Goal: Task Accomplishment & Management: Complete application form

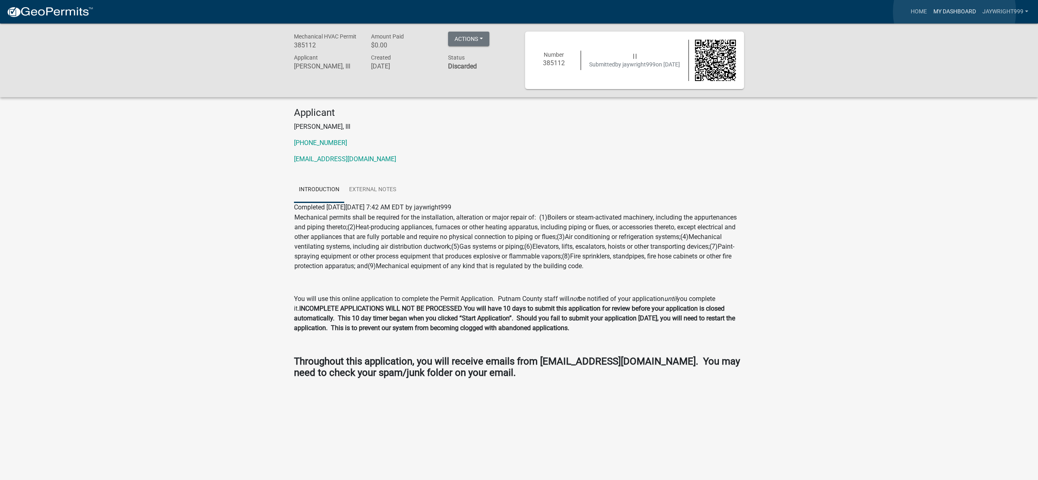
click at [954, 12] on link "My Dashboard" at bounding box center [954, 11] width 49 height 15
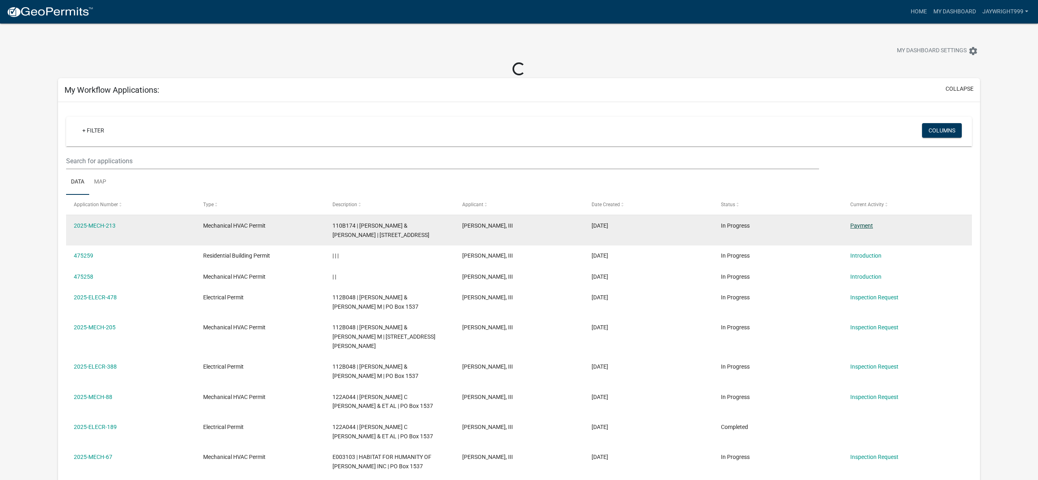
click at [861, 225] on link "Payment" at bounding box center [861, 226] width 23 height 6
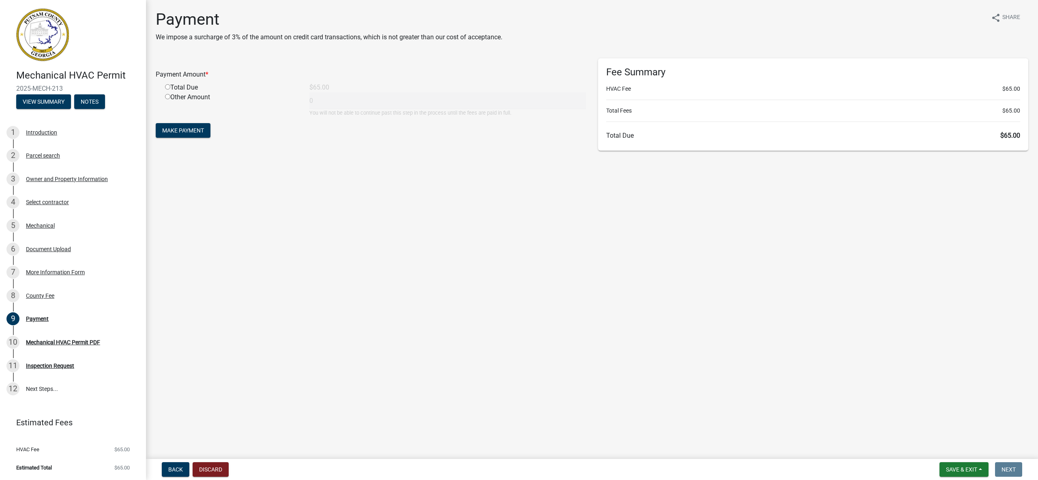
click at [169, 87] on input "radio" at bounding box center [167, 86] width 5 height 5
radio input "true"
type input "65"
click at [174, 128] on span "Make Payment" at bounding box center [183, 130] width 42 height 6
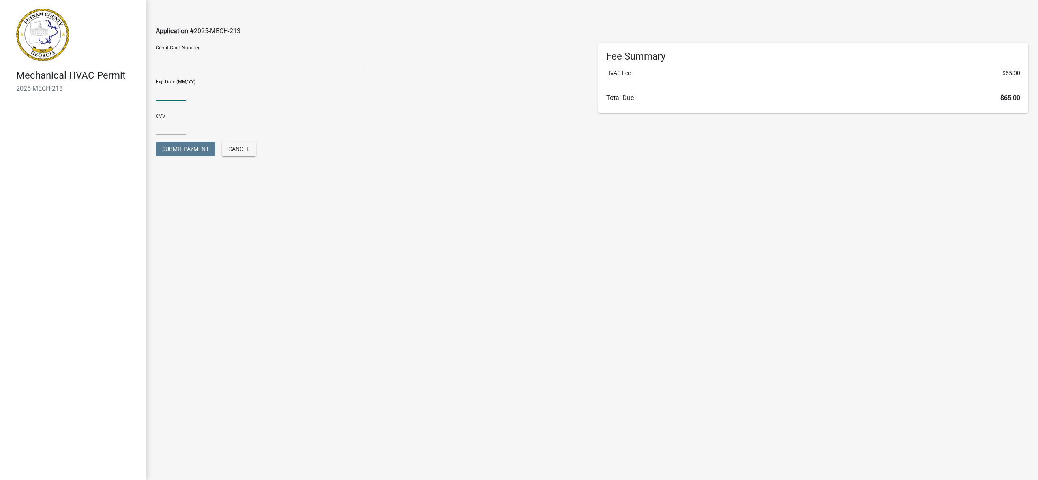
type input "06/26"
click at [176, 129] on input "text" at bounding box center [171, 127] width 30 height 17
type input "0392"
click at [197, 146] on span "Submit Payment" at bounding box center [185, 149] width 47 height 6
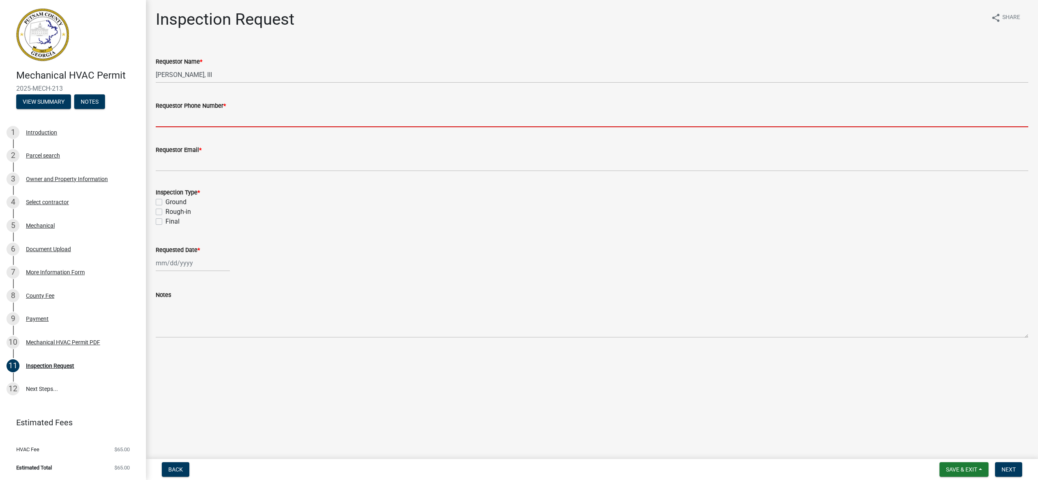
click at [251, 120] on input "Requestor Phone Number *" at bounding box center [592, 119] width 872 height 17
type input "4782881209"
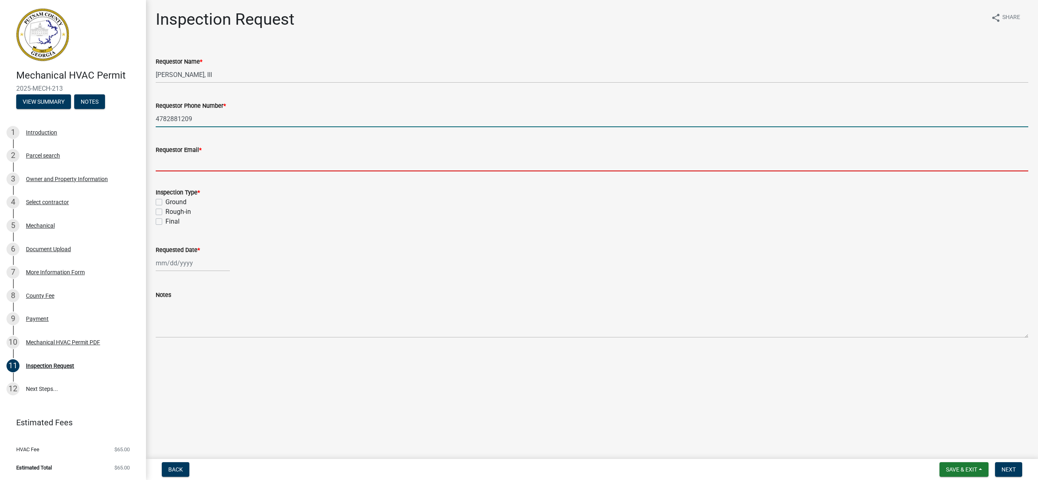
type input "jay@wrightheatingandcooling.com"
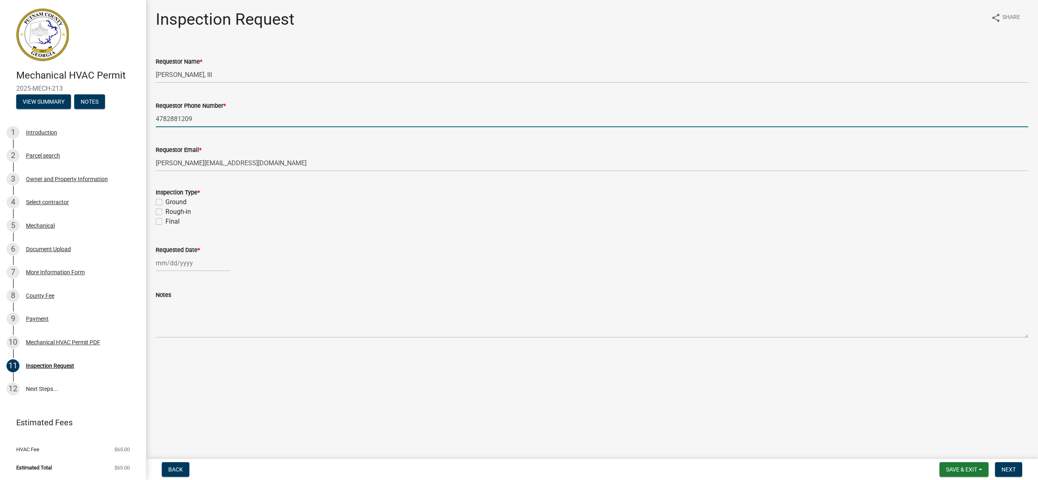
click at [165, 211] on label "Rough-in" at bounding box center [178, 212] width 26 height 10
click at [165, 211] on input "Rough-in" at bounding box center [167, 209] width 5 height 5
checkbox input "true"
checkbox input "false"
checkbox input "true"
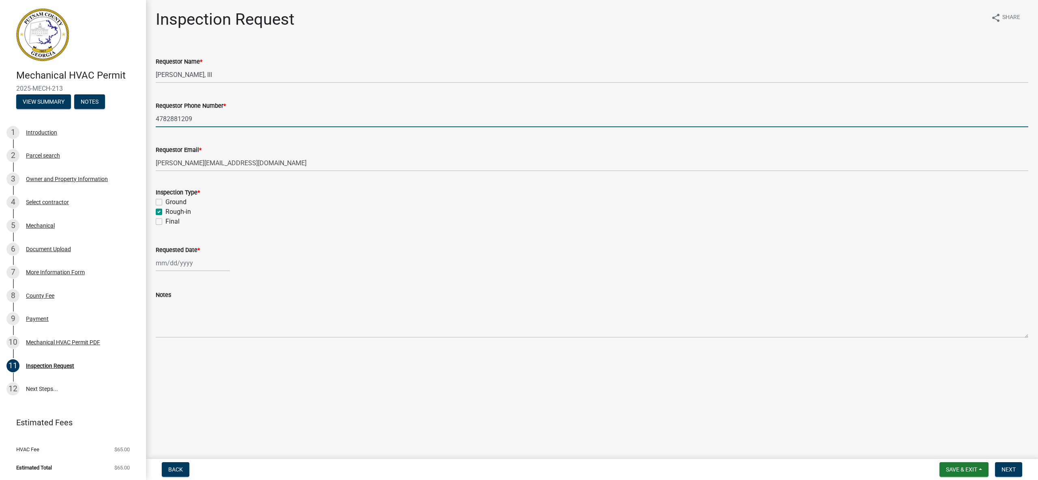
checkbox input "false"
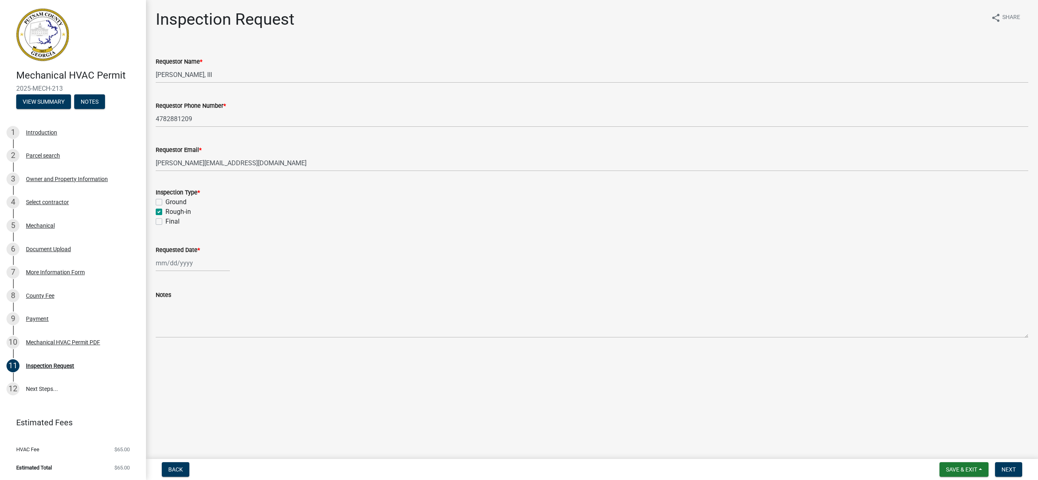
select select "9"
select select "2025"
click at [169, 265] on div "Jan Feb Mar Apr May Jun Jul Aug Sep Oct Nov Dec 1525 1526 1527 1528 1529 1530 1…" at bounding box center [193, 263] width 74 height 17
click at [166, 333] on div "15" at bounding box center [163, 332] width 13 height 13
type input "09/15/2025"
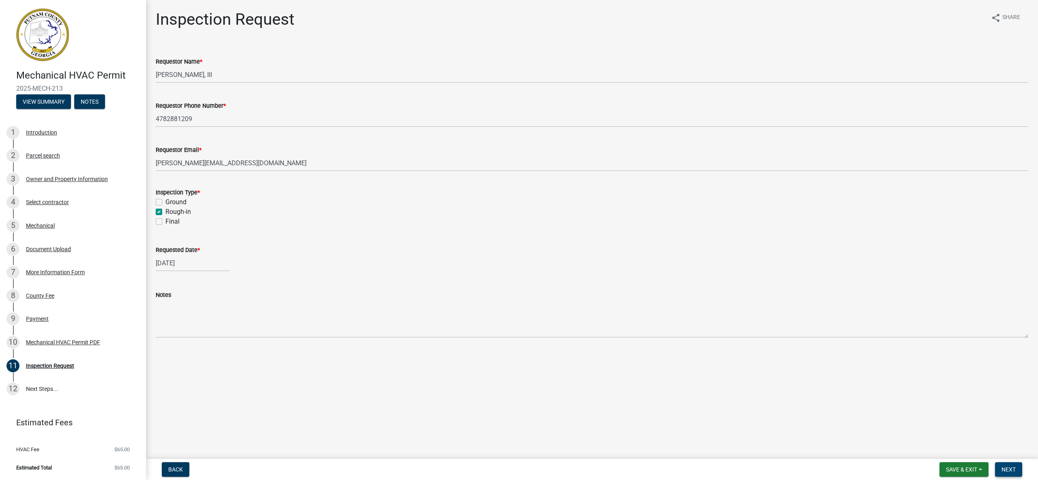
click at [1001, 472] on span "Next" at bounding box center [1008, 470] width 14 height 6
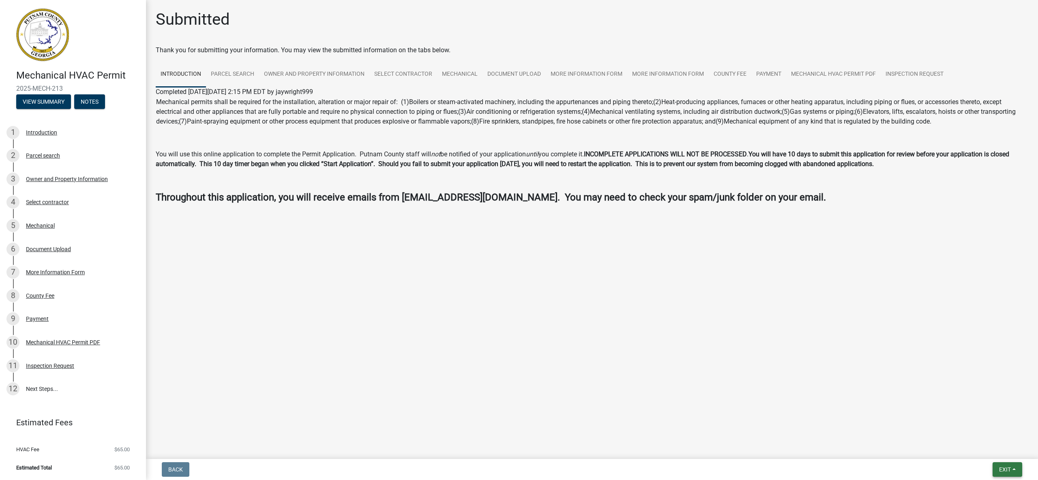
click at [1002, 472] on span "Exit" at bounding box center [1005, 470] width 12 height 6
click at [992, 450] on button "Save & Exit" at bounding box center [990, 448] width 65 height 19
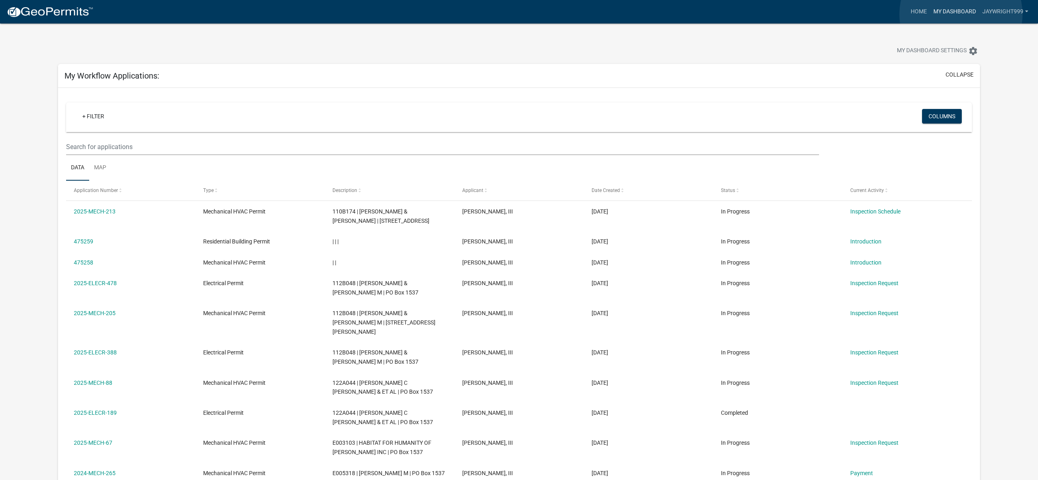
click at [961, 14] on link "My Dashboard" at bounding box center [954, 11] width 49 height 15
click at [953, 11] on link "My Dashboard" at bounding box center [954, 11] width 49 height 15
click at [916, 12] on link "Home" at bounding box center [918, 11] width 23 height 15
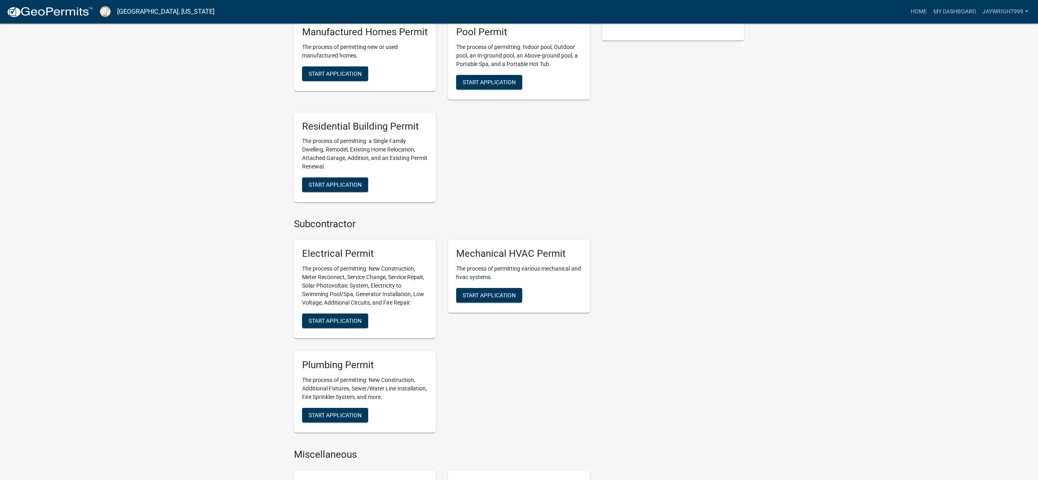
scroll to position [329, 0]
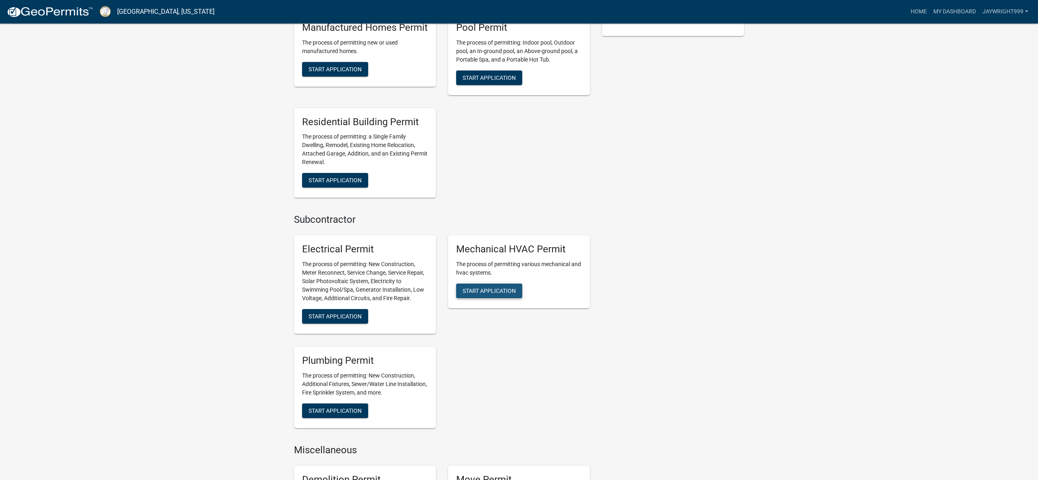
click at [498, 291] on span "Start Application" at bounding box center [489, 291] width 53 height 6
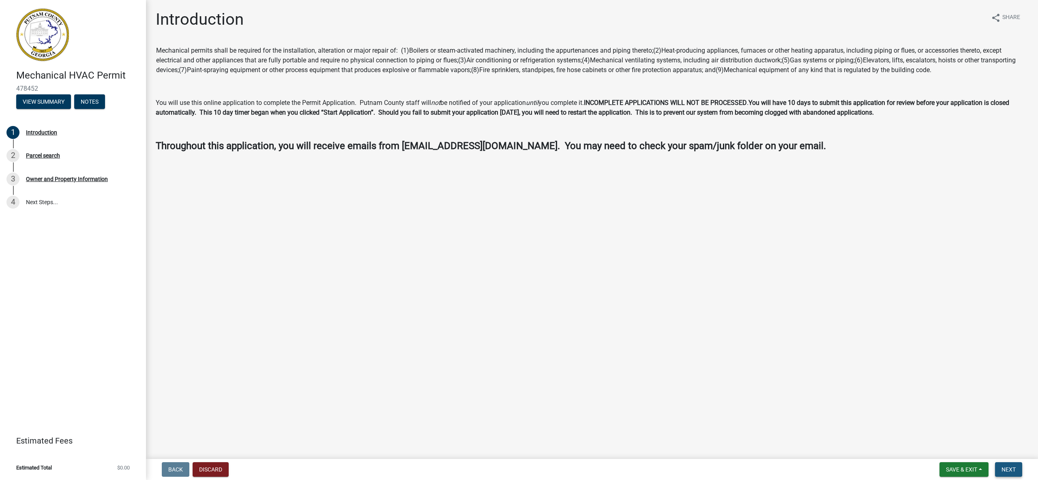
click at [1007, 469] on span "Next" at bounding box center [1008, 470] width 14 height 6
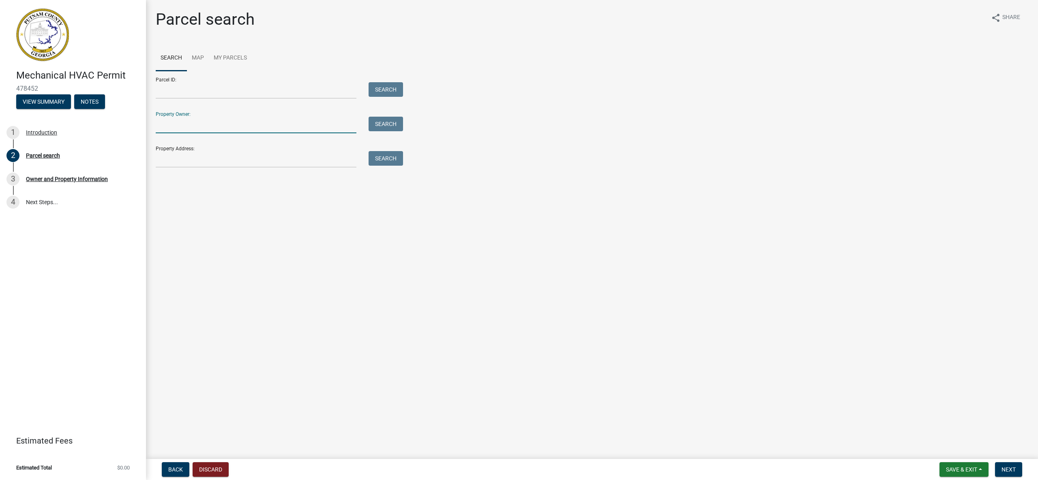
click at [212, 124] on input "Property Owner:" at bounding box center [256, 125] width 201 height 17
click at [232, 162] on input "Property Address:" at bounding box center [256, 159] width 201 height 17
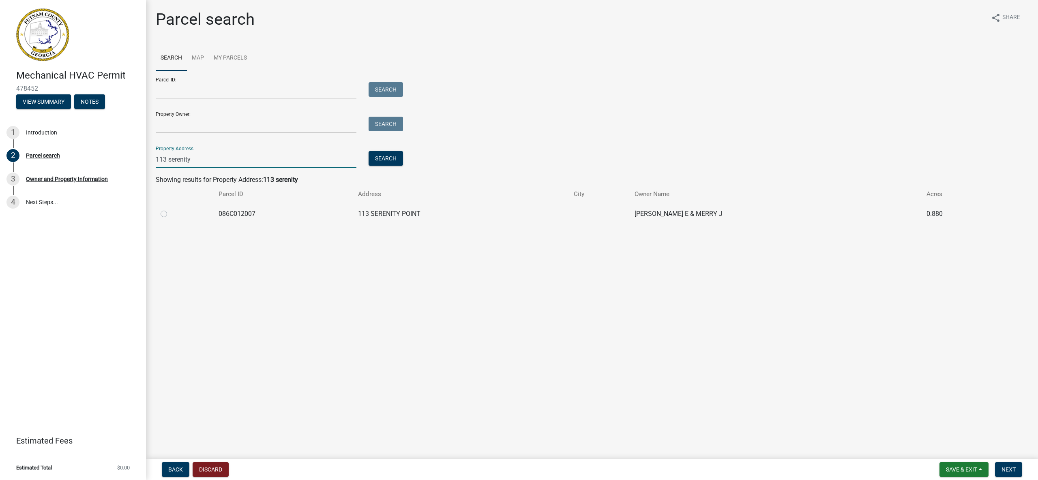
type input "113 serenity"
click at [170, 209] on label at bounding box center [170, 209] width 0 height 0
click at [170, 214] on input "radio" at bounding box center [172, 211] width 5 height 5
radio input "true"
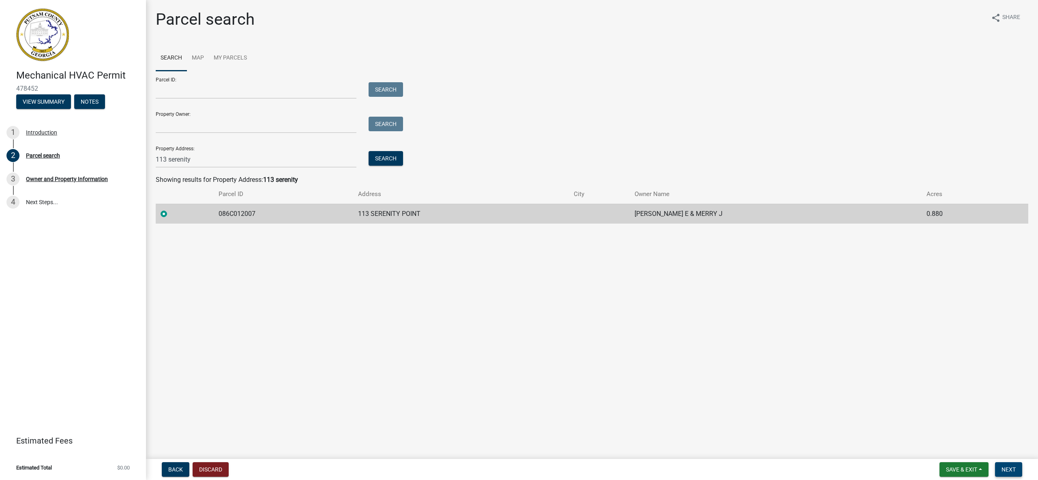
click at [1009, 469] on span "Next" at bounding box center [1008, 470] width 14 height 6
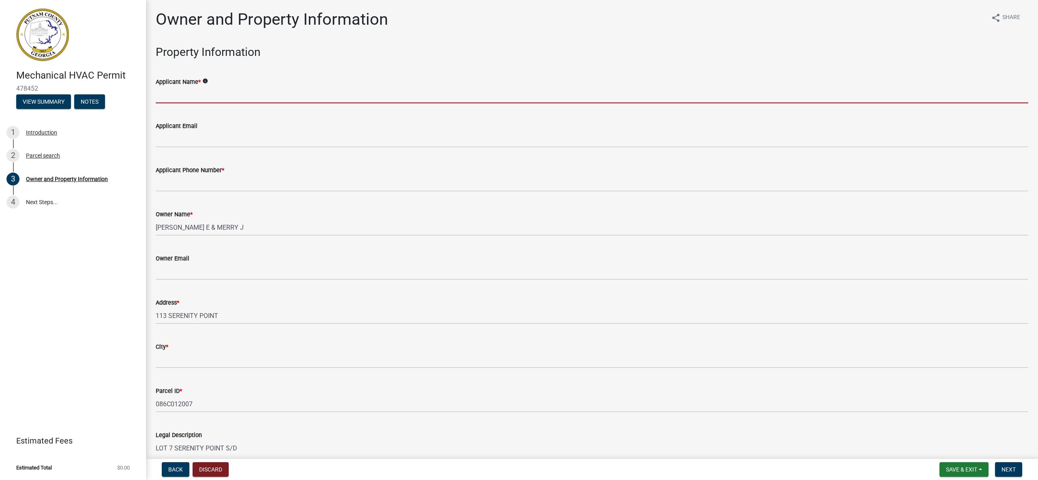
click at [358, 93] on input "Applicant Name *" at bounding box center [592, 95] width 872 height 17
type input "Jack Wright"
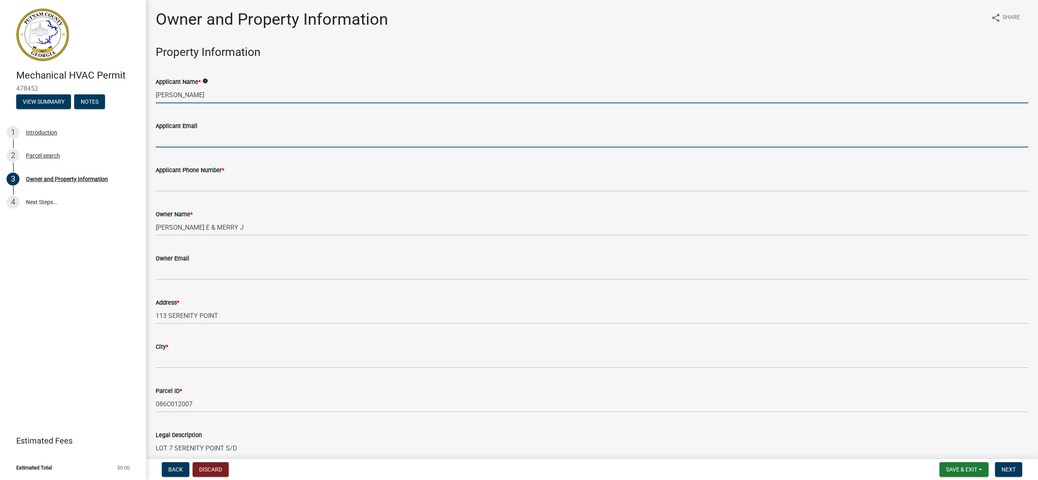
type input "jay@wrightheatingandcooling.com"
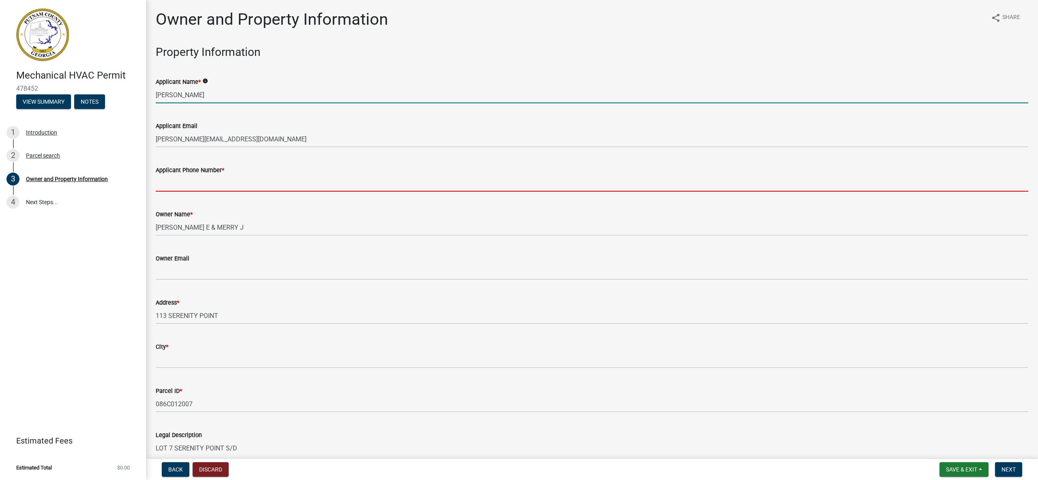
type input "4782881209"
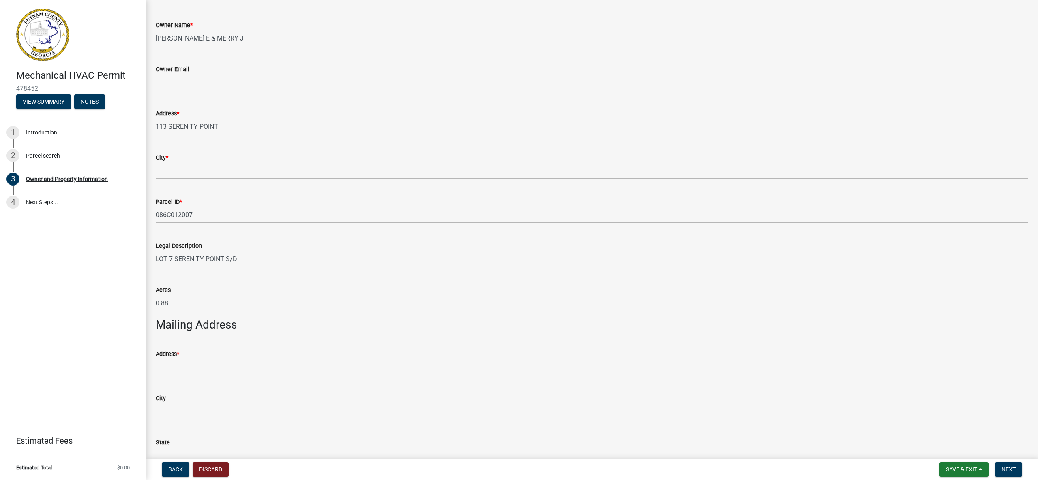
scroll to position [191, 0]
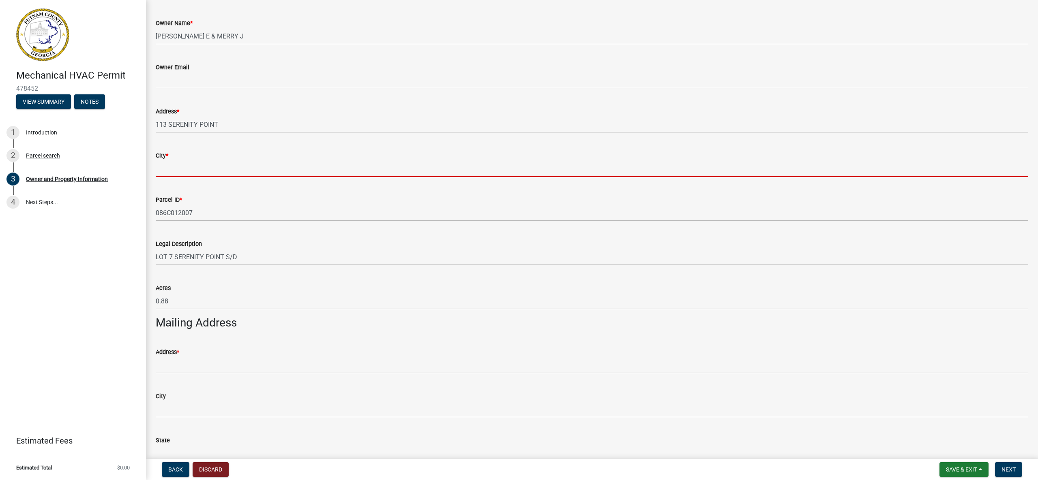
click at [251, 170] on input "City *" at bounding box center [592, 169] width 872 height 17
type input "Milledgeville"
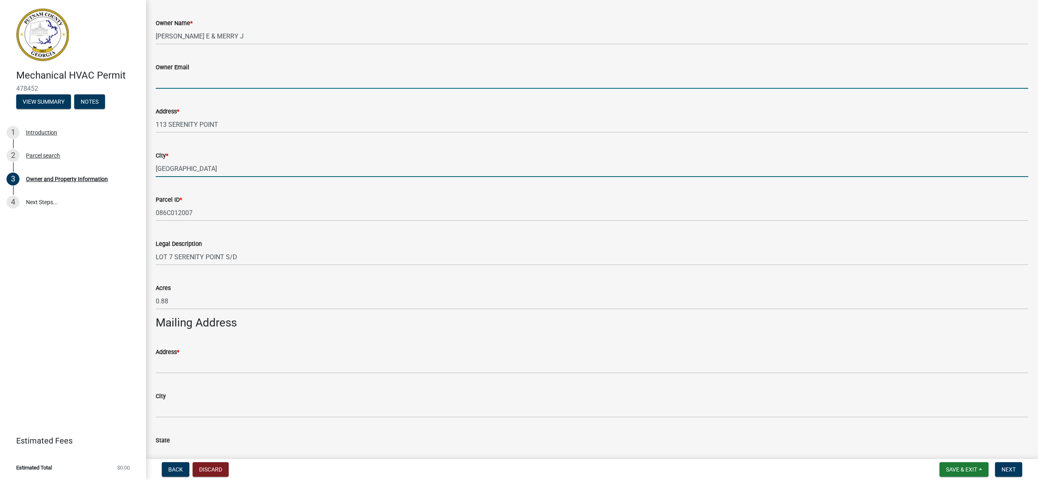
type input "jay@wrightheatingandcooling.com"
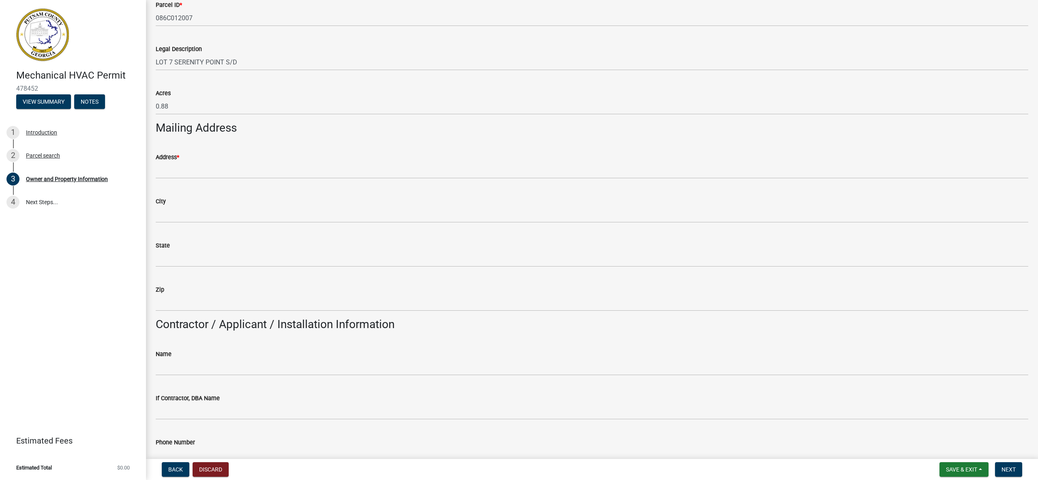
scroll to position [384, 0]
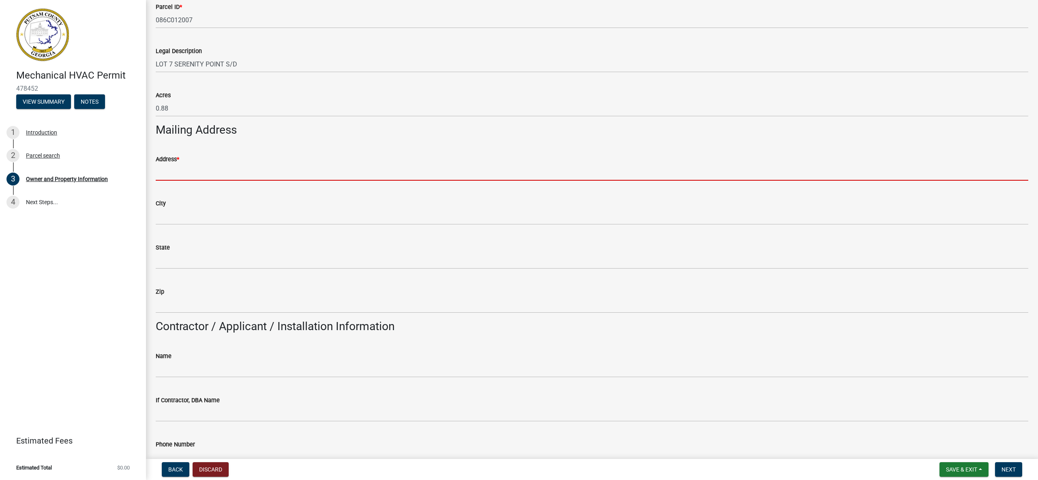
click at [242, 177] on input "Address *" at bounding box center [592, 172] width 872 height 17
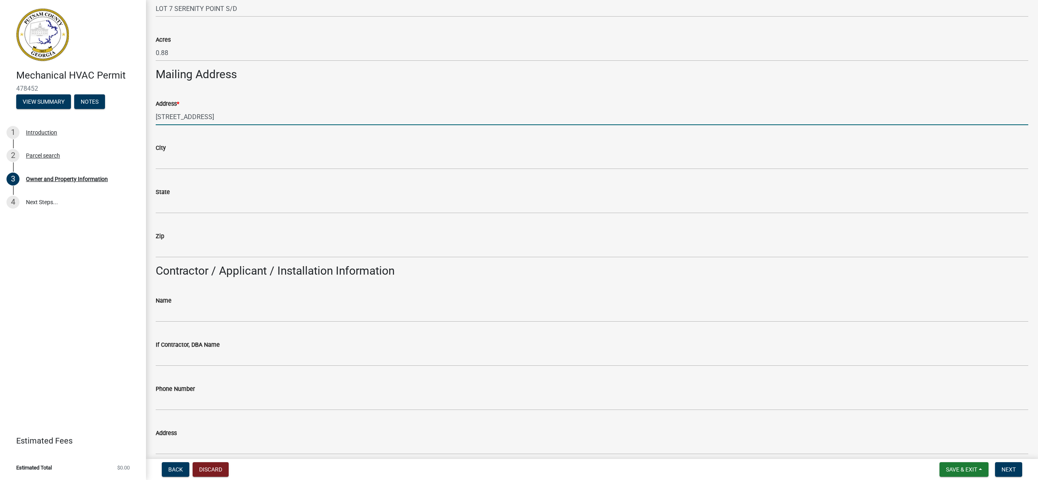
scroll to position [446, 0]
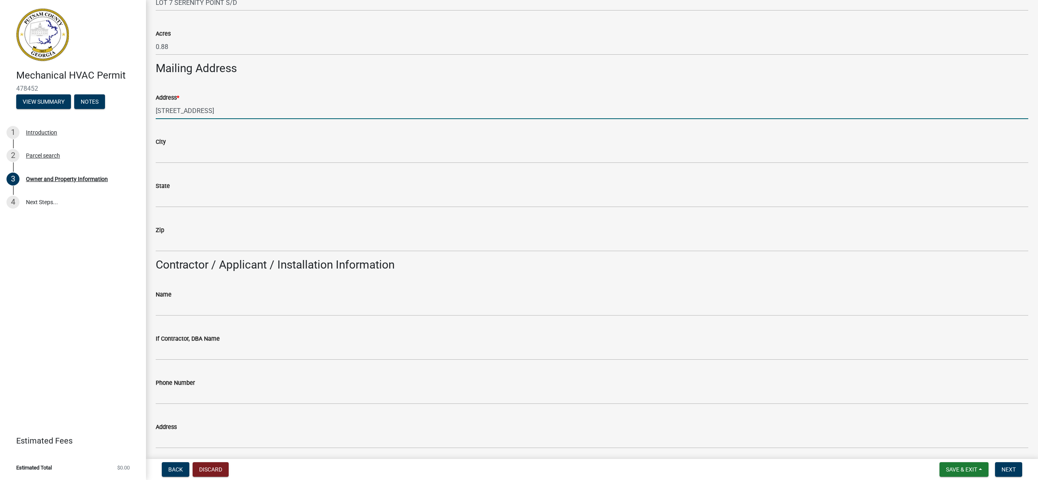
type input "113 Serenity Point"
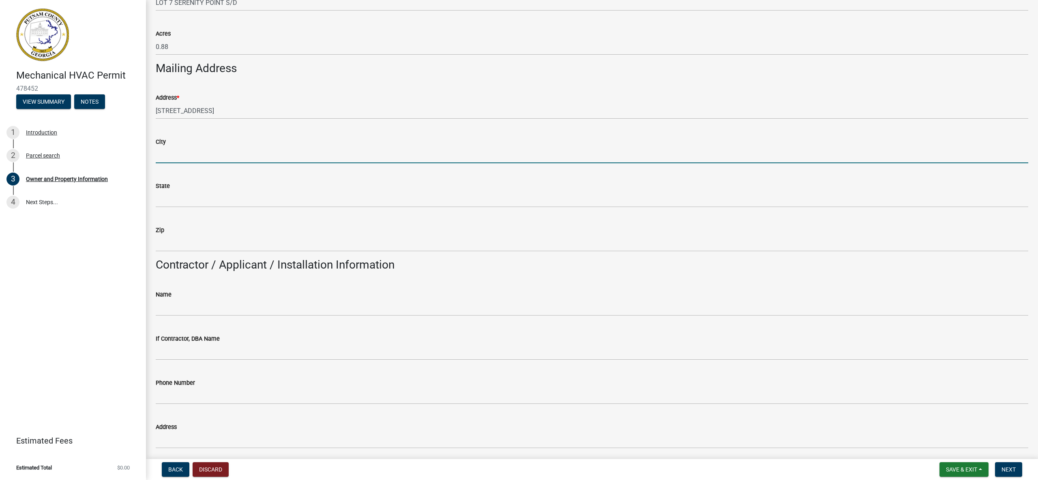
click at [395, 155] on input "City" at bounding box center [592, 155] width 872 height 17
type input "Milledgeville"
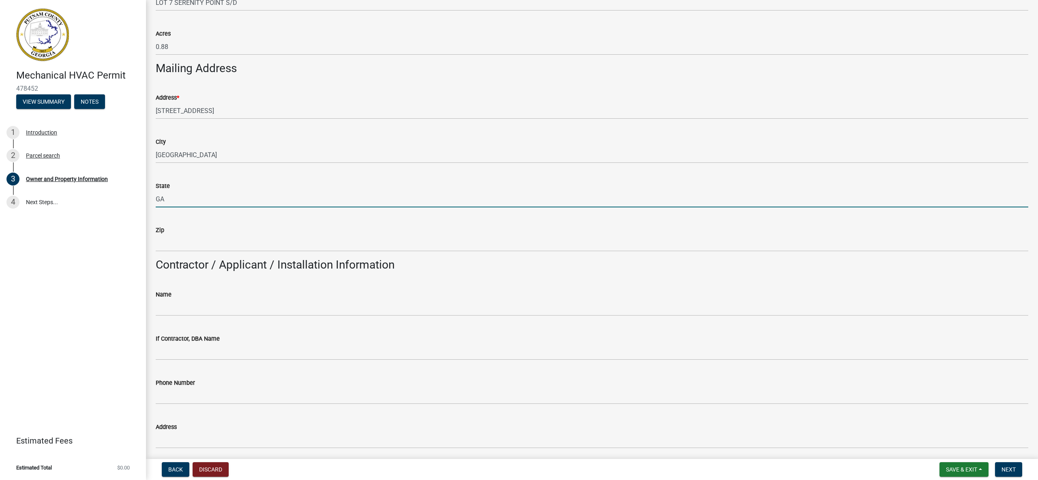
type input "GA"
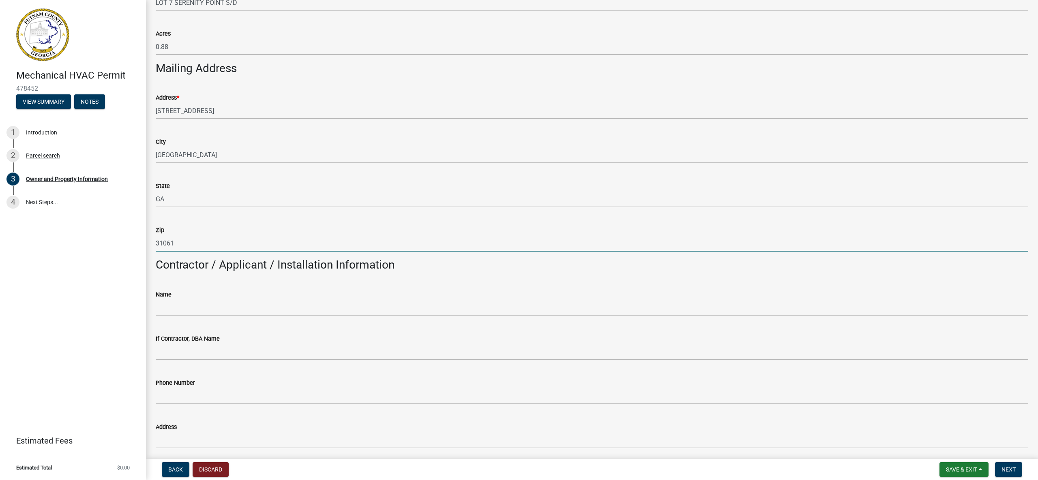
type input "31061"
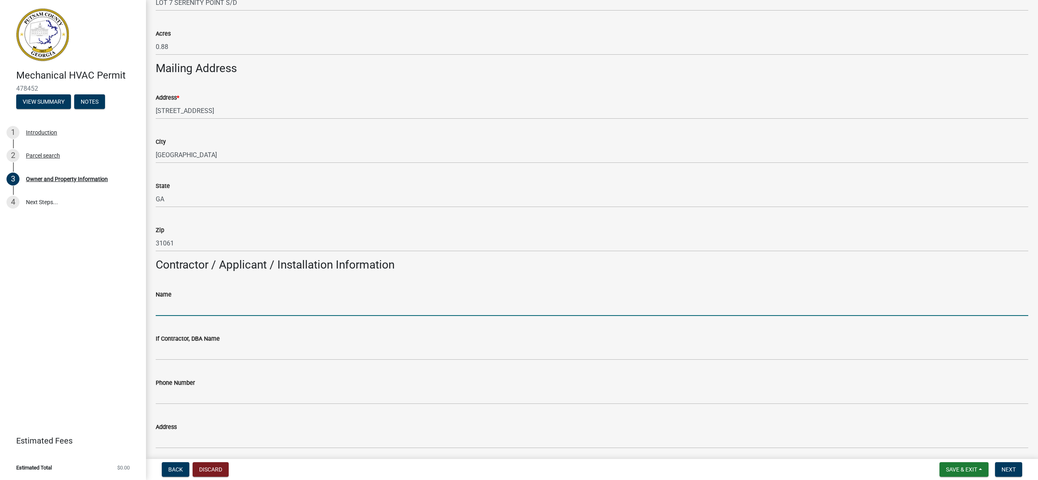
click at [193, 315] on input "Name" at bounding box center [592, 308] width 872 height 17
type input "Jack Wright Enterprises Inc"
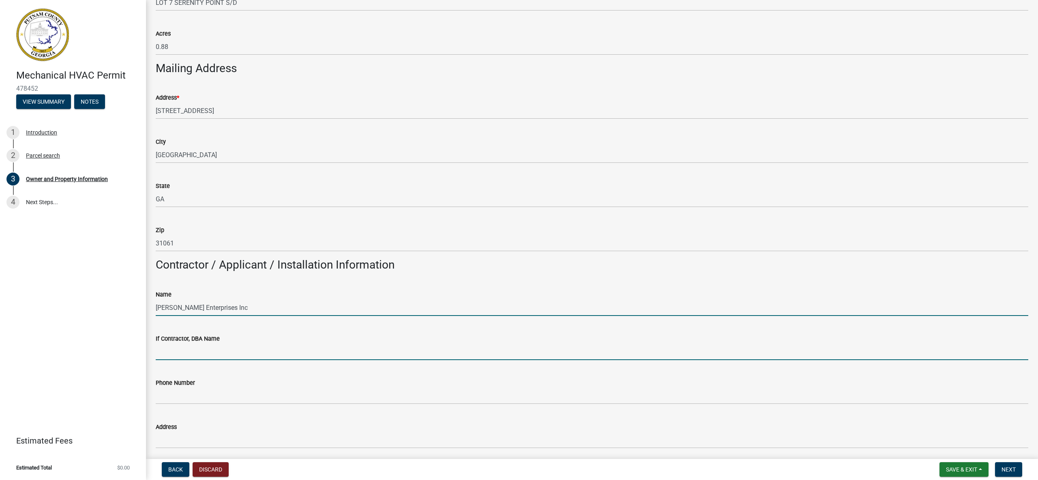
type input "Wright Heating, Cooling, and Electrical"
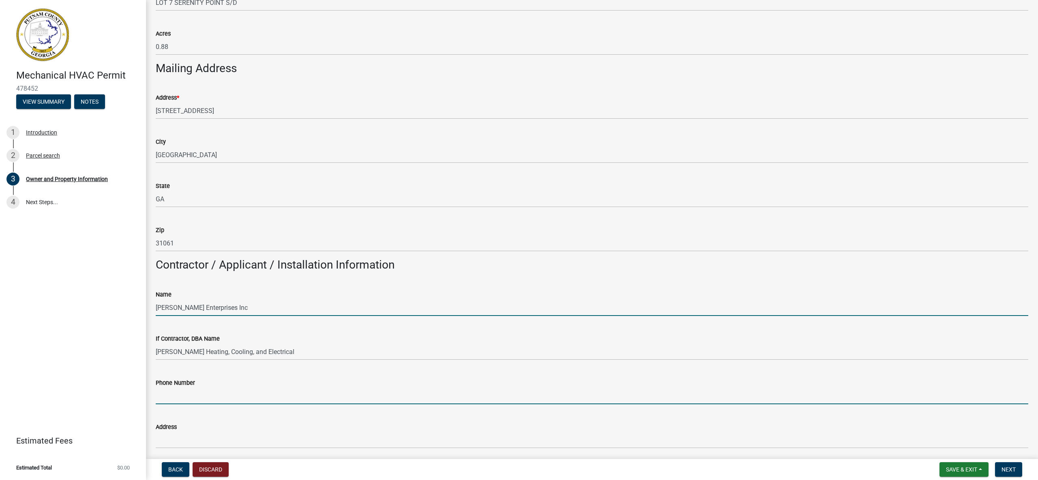
type input "4784521148"
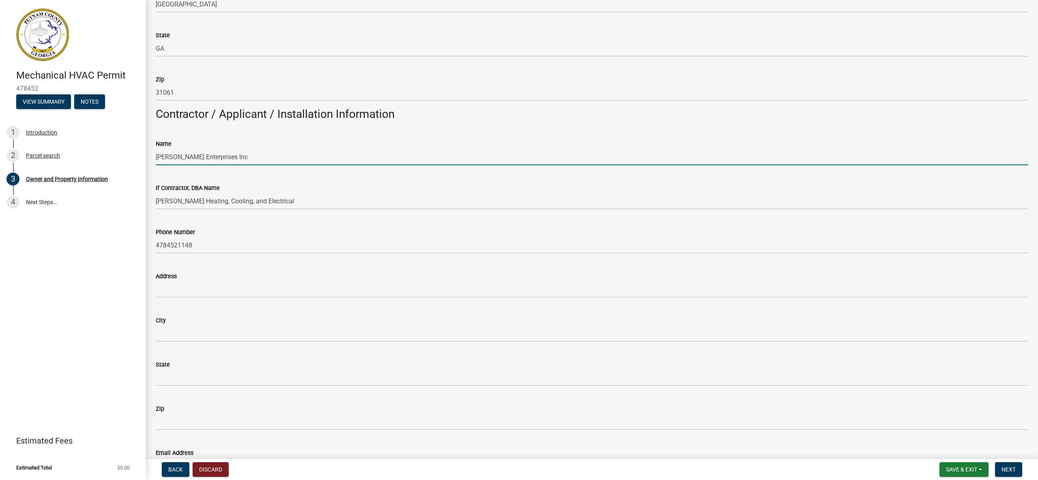
scroll to position [598, 0]
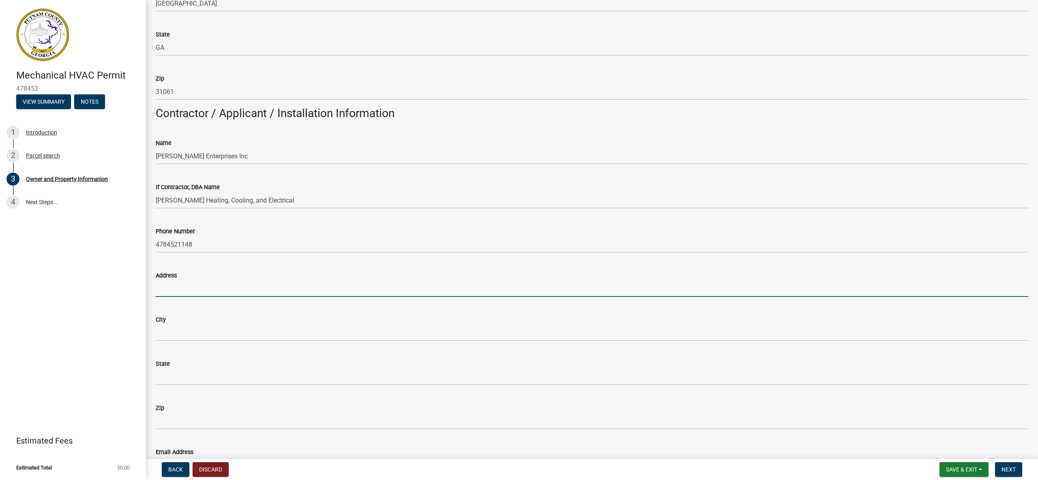
click at [200, 286] on input "Address" at bounding box center [592, 289] width 872 height 17
type input "PO Box 1537"
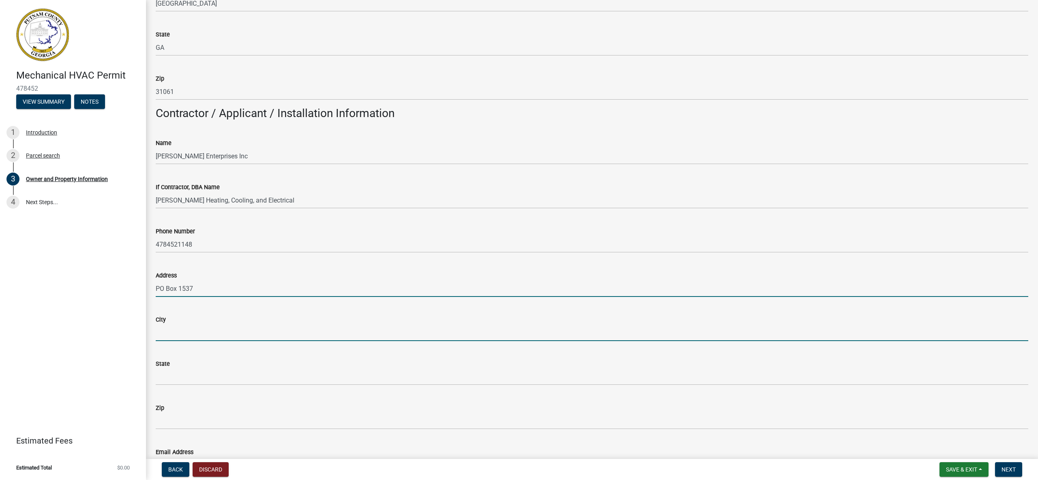
type input "Milledgeville"
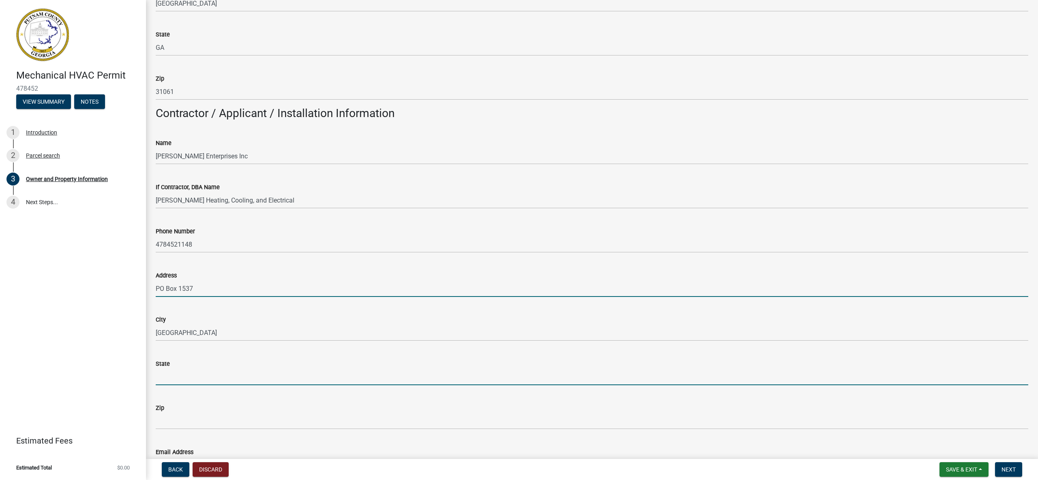
type input "GA"
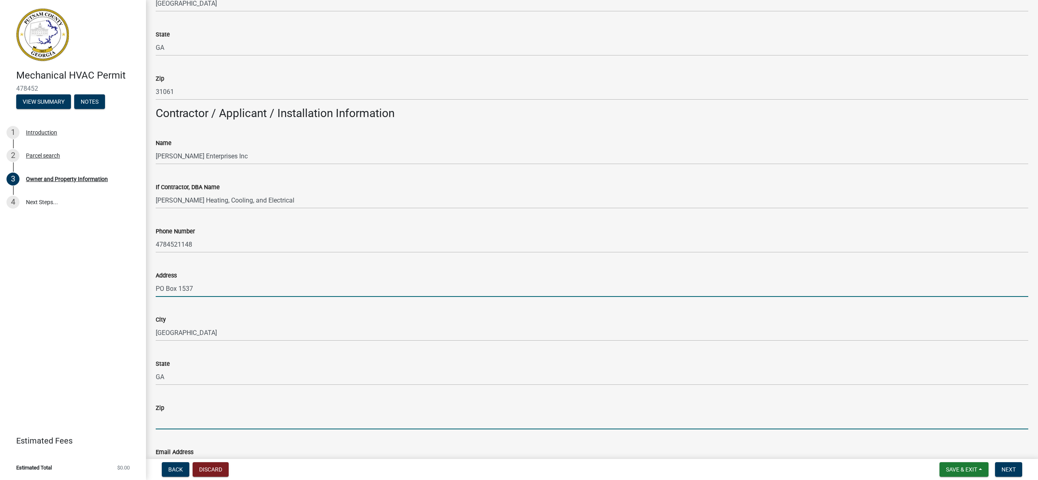
type input "31059"
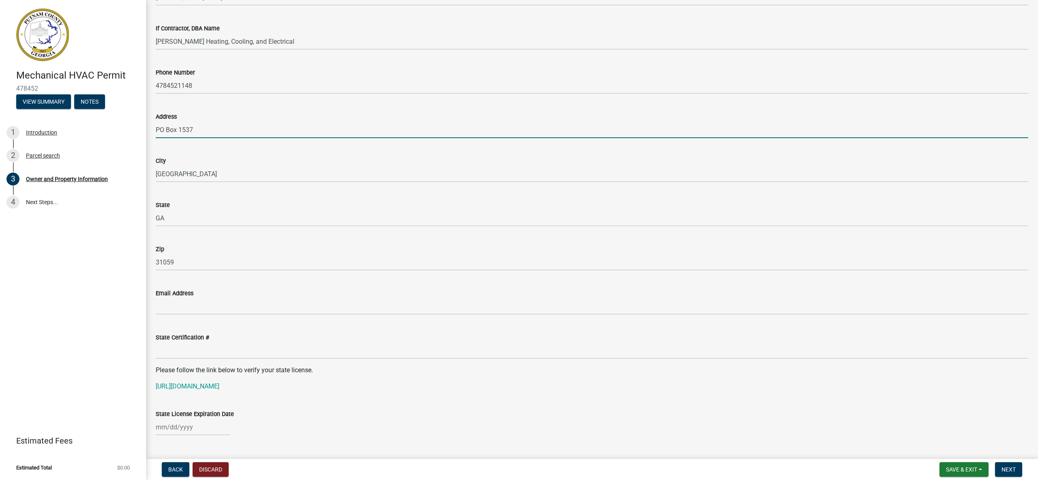
scroll to position [763, 0]
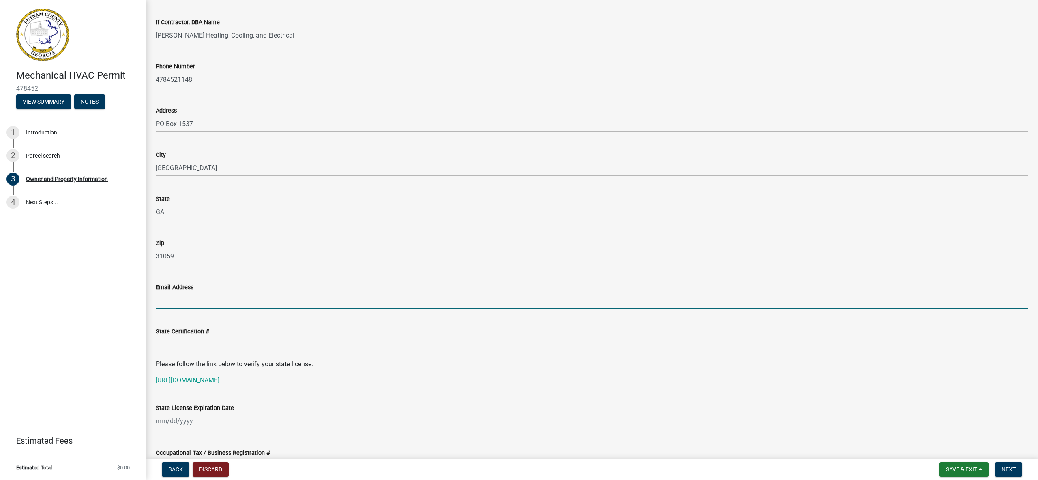
click at [217, 301] on input "Email Address" at bounding box center [592, 300] width 872 height 17
type input "jay@wrightheatingandcooling.com"
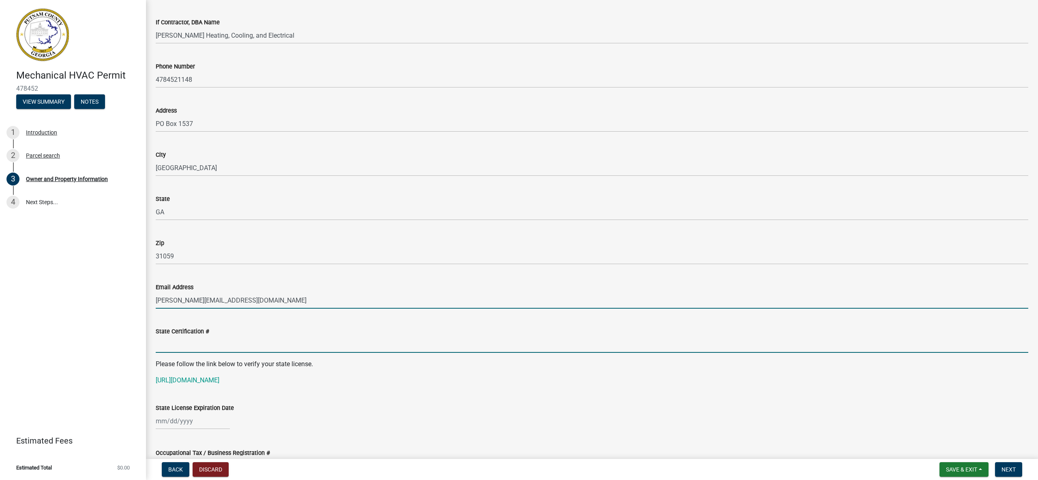
click at [224, 351] on input "State Certification #" at bounding box center [592, 345] width 872 height 17
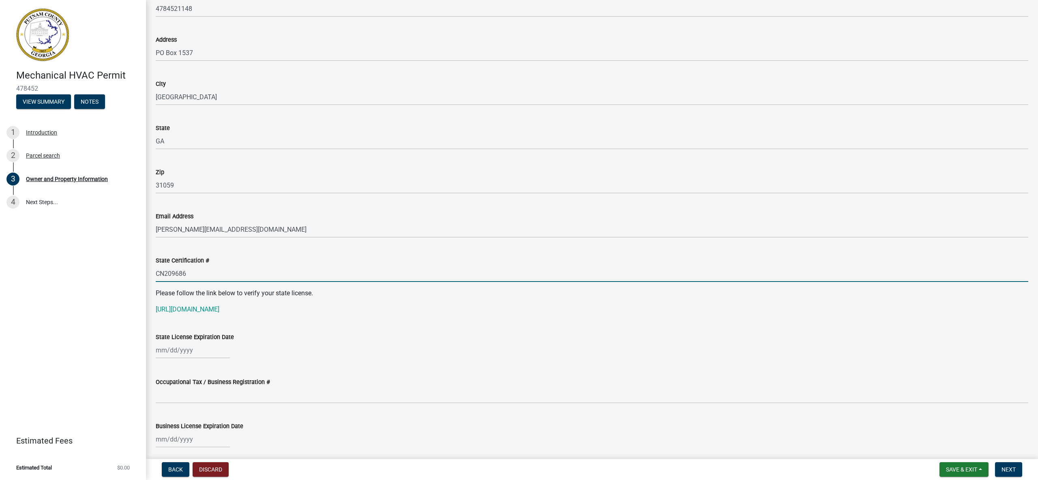
scroll to position [837, 0]
type input "CN209686"
select select "9"
select select "2025"
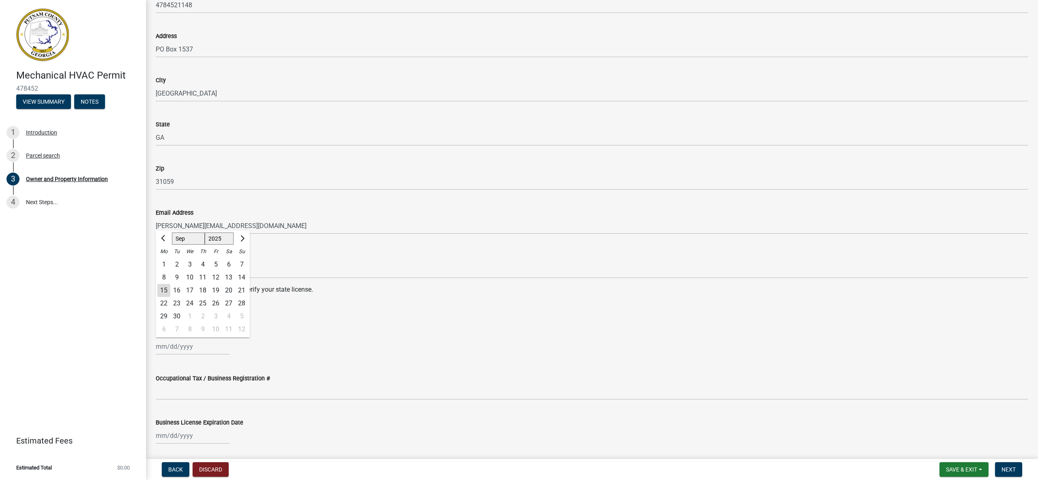
click at [189, 344] on div "Jan Feb Mar Apr May Jun Jul Aug Sep Oct Nov Dec 1525 1526 1527 1528 1529 1530 1…" at bounding box center [193, 347] width 74 height 17
click at [242, 238] on span "Next month" at bounding box center [241, 239] width 6 height 6
select select "11"
click at [242, 317] on div "30" at bounding box center [241, 316] width 13 height 13
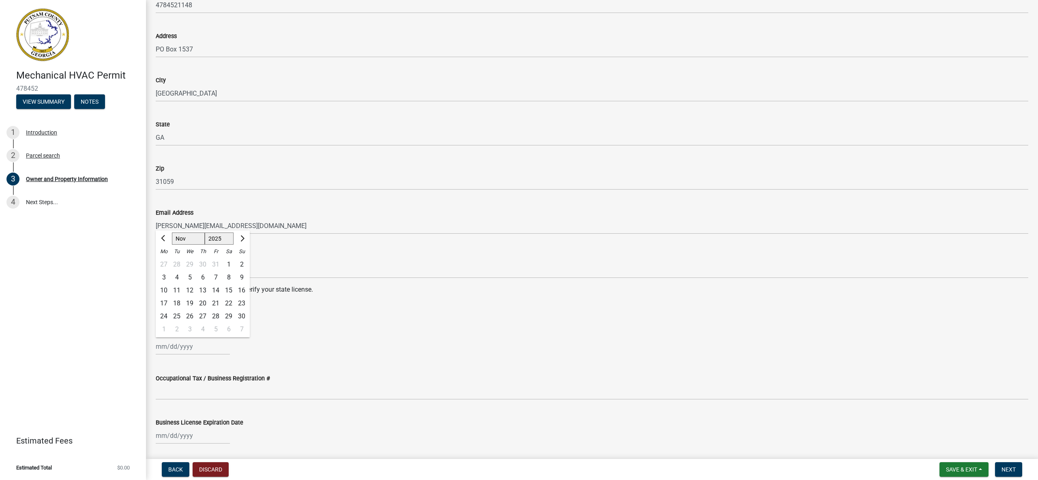
type input "11/30/2025"
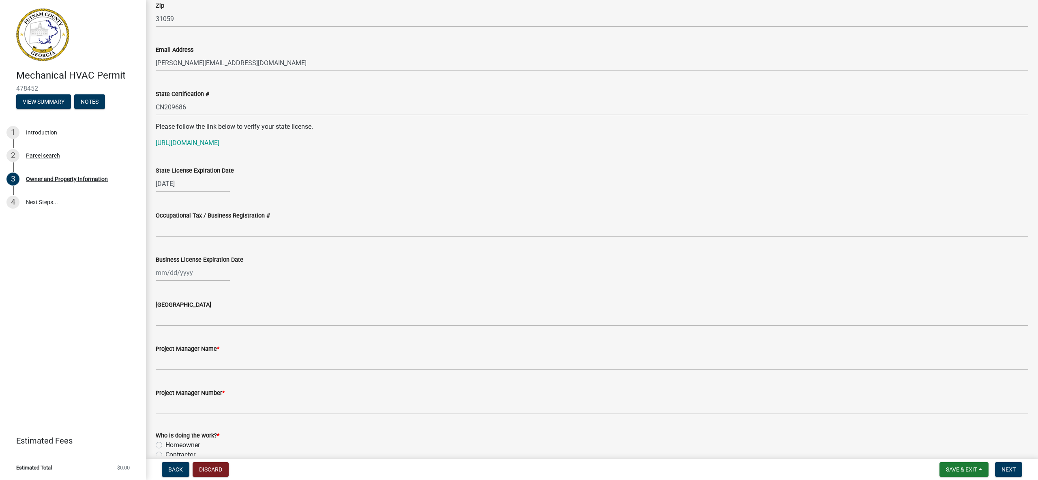
scroll to position [1003, 0]
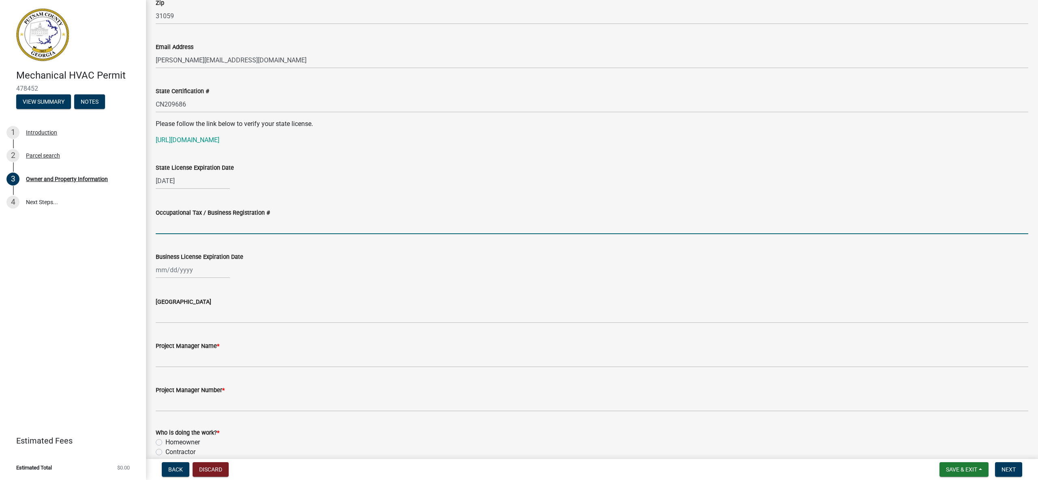
click at [241, 224] on input "Occupational Tax / Business Registration #" at bounding box center [592, 226] width 872 height 17
type input "25BC-CS-0373"
select select "9"
select select "2025"
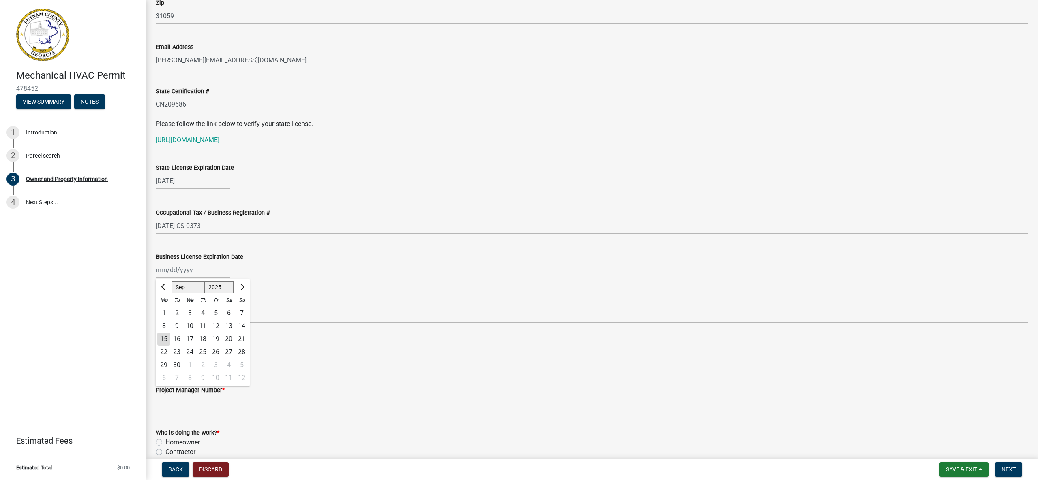
click at [190, 271] on div "Jan Feb Mar Apr May Jun Jul Aug Sep Oct Nov Dec 1525 1526 1527 1528 1529 1530 1…" at bounding box center [193, 270] width 74 height 17
click at [429, 268] on div "Jan Feb Mar Apr May Jun Jul Aug Sep Oct Nov Dec 1525 1526 1527 1528 1529 1530 1…" at bounding box center [592, 270] width 872 height 17
click at [63, 379] on div "Mechanical HVAC Permit 478452 View Summary Notes 1 Introduction 2 Parcel search…" at bounding box center [73, 240] width 146 height 480
click at [171, 270] on div at bounding box center [193, 270] width 74 height 17
select select "9"
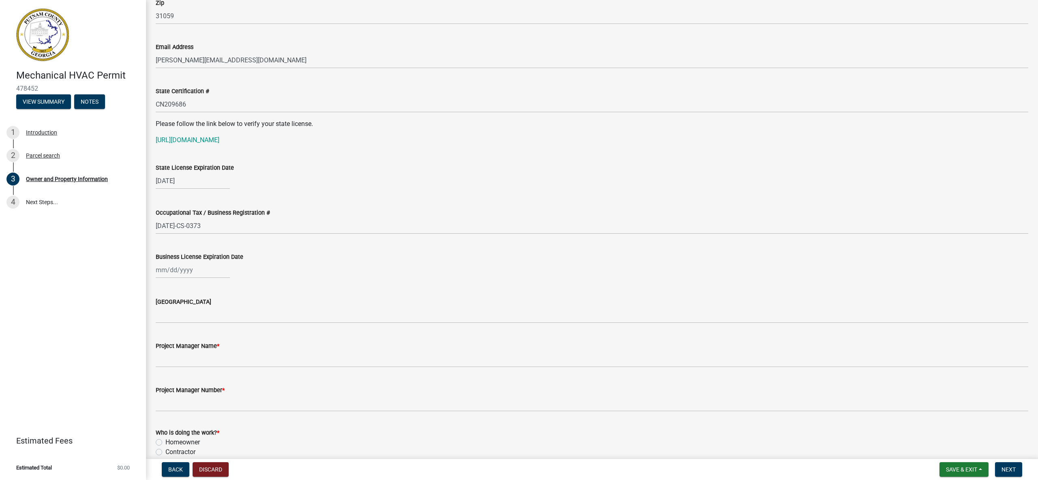
select select "2025"
click at [242, 288] on span "Next month" at bounding box center [241, 287] width 6 height 6
select select "12"
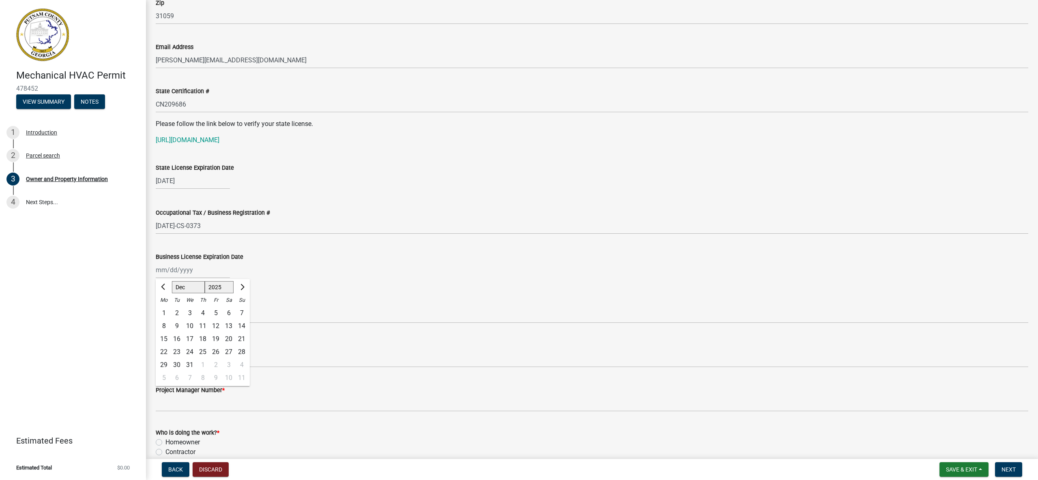
click at [187, 363] on div "31" at bounding box center [189, 365] width 13 height 13
type input "12/31/2025"
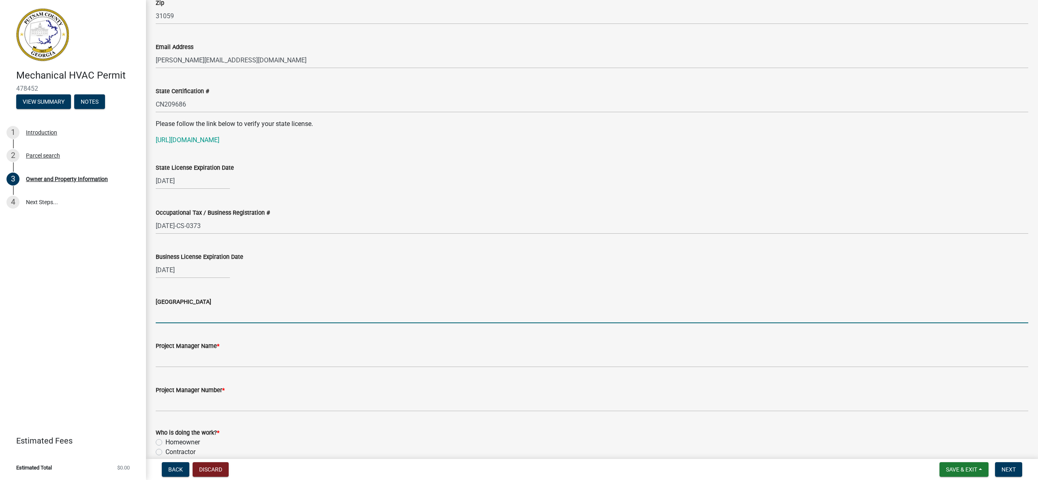
click at [189, 315] on input "Issuing County" at bounding box center [592, 315] width 872 height 17
type input "Baldwin"
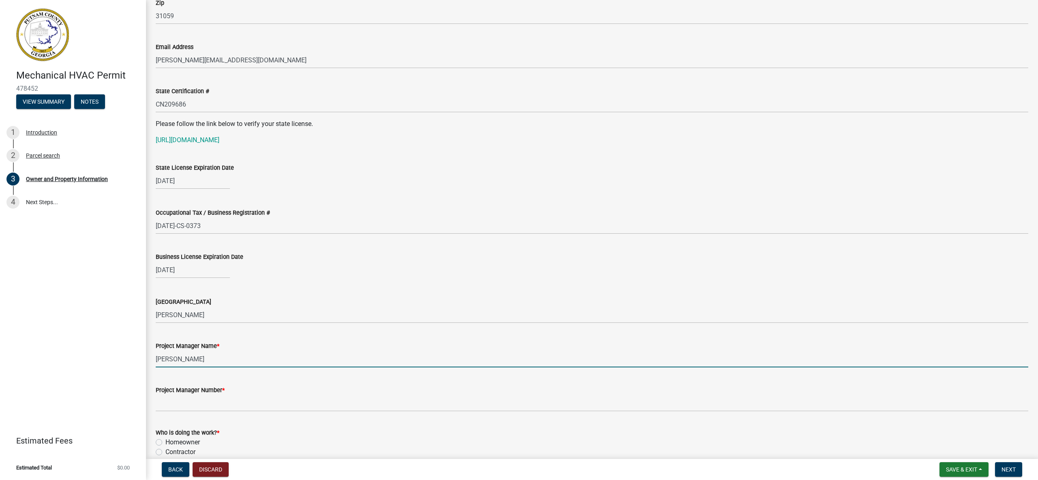
type input "Jay Wright"
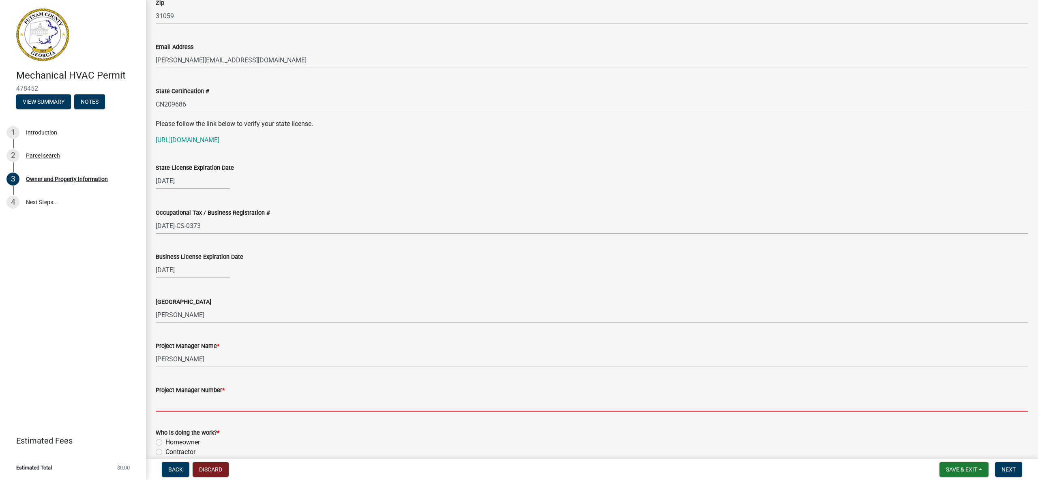
click at [215, 405] on input "Project Manager Number *" at bounding box center [592, 403] width 872 height 17
type input "[PHONE_NUMBER]"
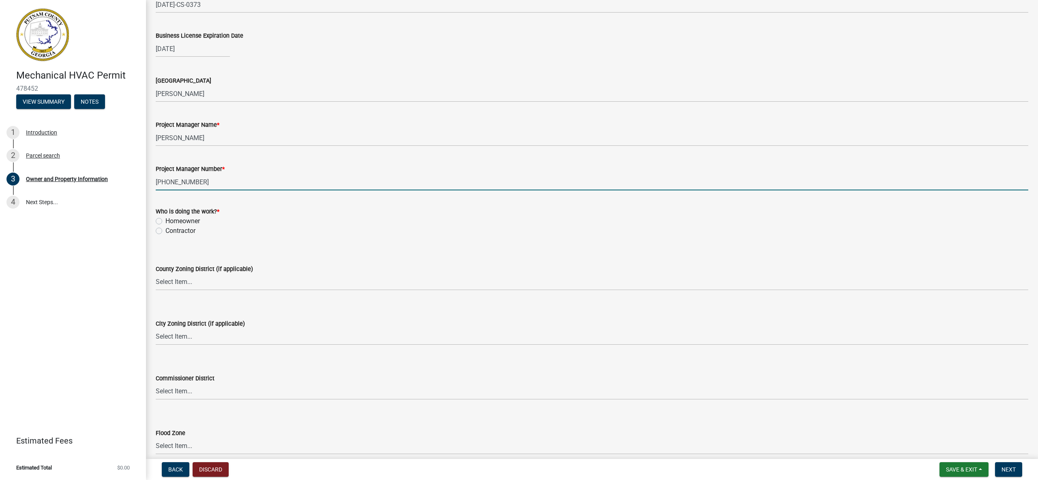
scroll to position [1227, 0]
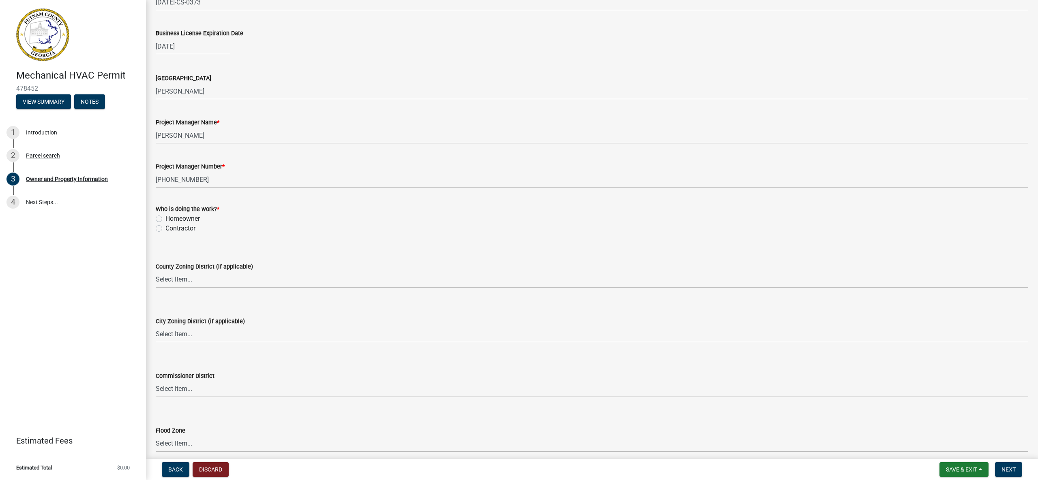
click at [165, 228] on label "Contractor" at bounding box center [180, 229] width 30 height 10
click at [165, 228] on input "Contractor" at bounding box center [167, 226] width 5 height 5
radio input "true"
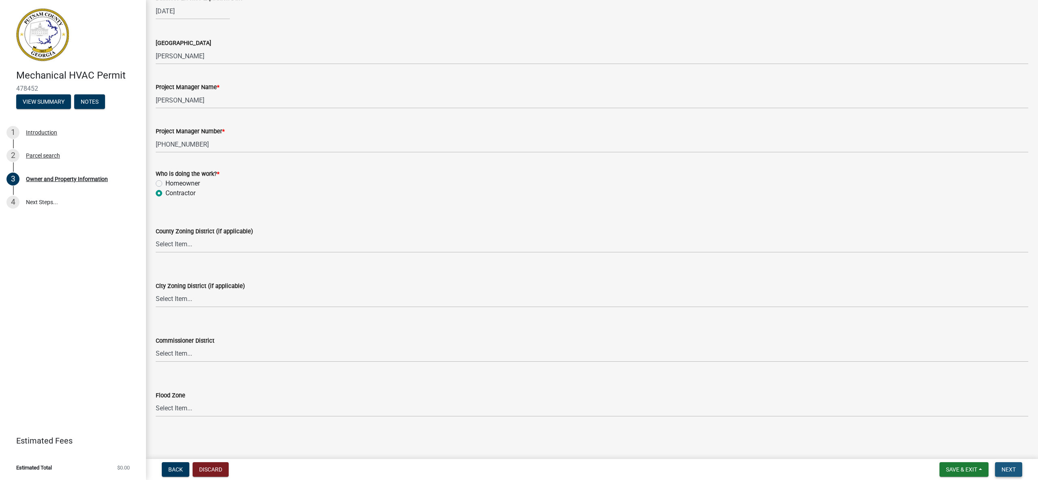
click at [1004, 469] on span "Next" at bounding box center [1008, 470] width 14 height 6
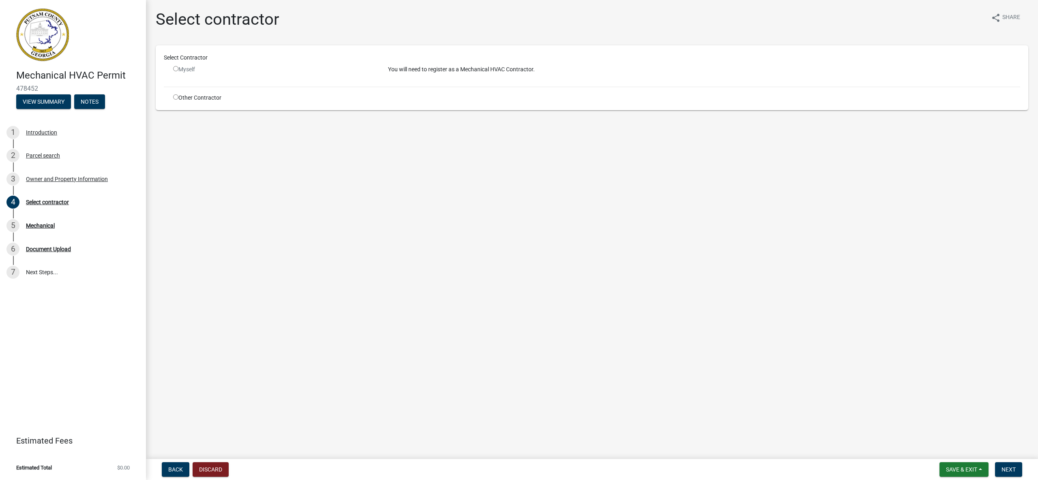
click at [175, 69] on input "radio" at bounding box center [175, 68] width 5 height 5
radio input "false"
click at [173, 96] on input "radio" at bounding box center [175, 96] width 5 height 5
radio input "true"
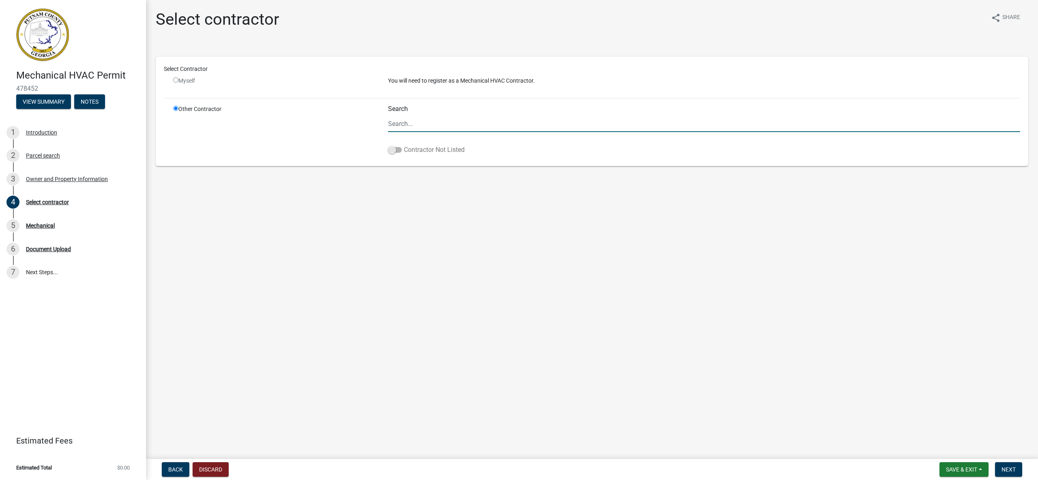
click at [400, 149] on span at bounding box center [395, 150] width 14 height 6
click at [404, 145] on input "Contractor Not Listed" at bounding box center [404, 145] width 0 height 0
click at [416, 125] on input "Search" at bounding box center [704, 124] width 632 height 17
type input "Wright Heating, Cooling, and Electrical"
click at [1009, 469] on span "Next" at bounding box center [1008, 470] width 14 height 6
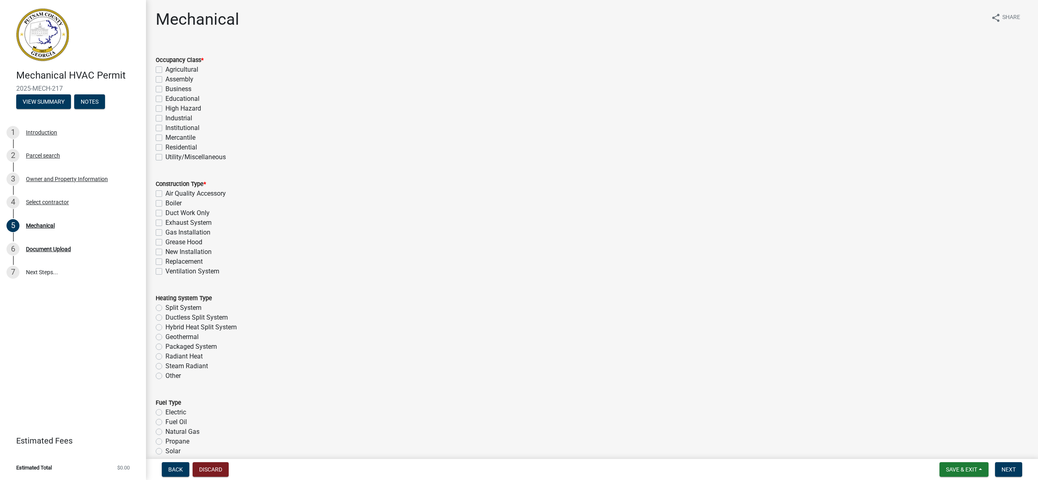
drag, startPoint x: 158, startPoint y: 148, endPoint x: 159, endPoint y: 152, distance: 4.5
click at [165, 148] on label "Residential" at bounding box center [181, 148] width 32 height 10
click at [165, 148] on input "Residential" at bounding box center [167, 145] width 5 height 5
checkbox input "true"
checkbox input "false"
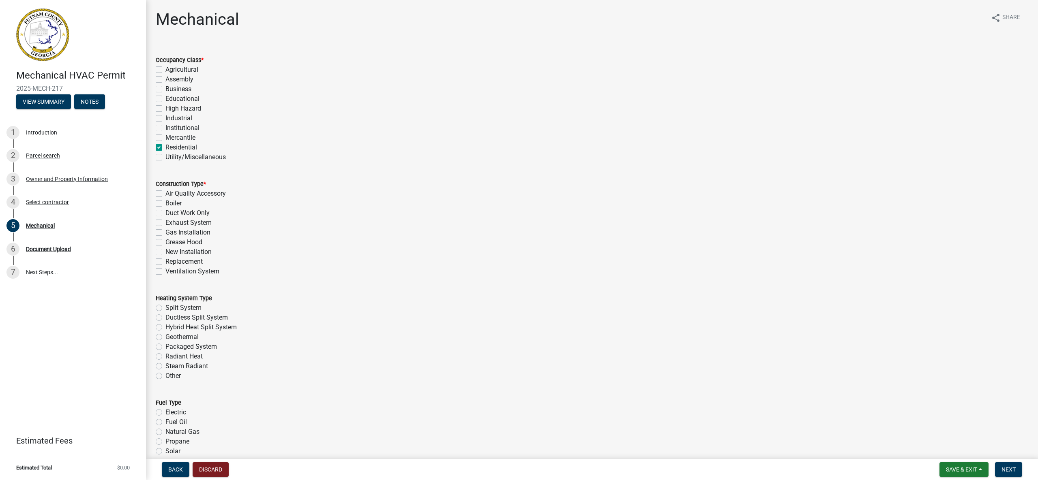
checkbox input "false"
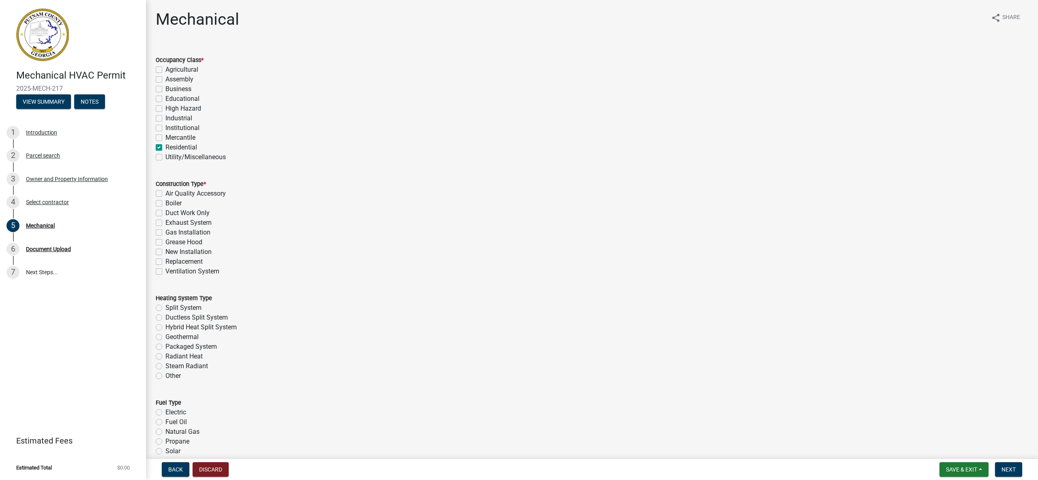
checkbox input "false"
checkbox input "true"
checkbox input "false"
click at [165, 253] on label "New Installation" at bounding box center [188, 252] width 46 height 10
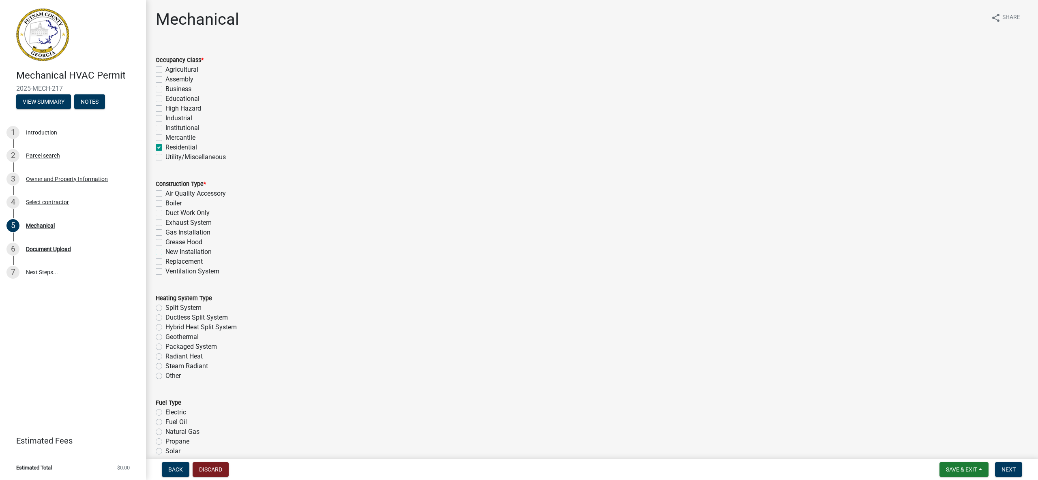
click at [165, 253] on input "New Installation" at bounding box center [167, 249] width 5 height 5
checkbox input "true"
checkbox input "false"
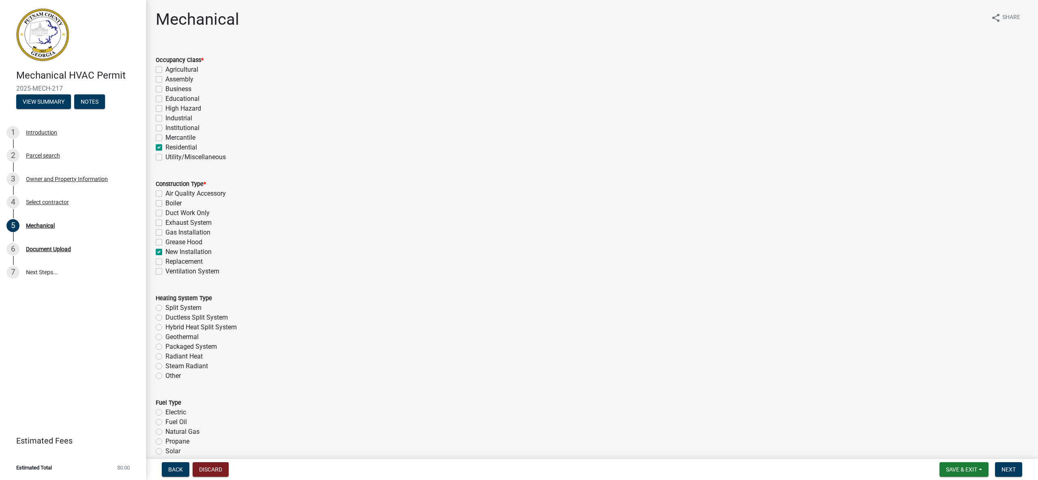
checkbox input "false"
checkbox input "true"
checkbox input "false"
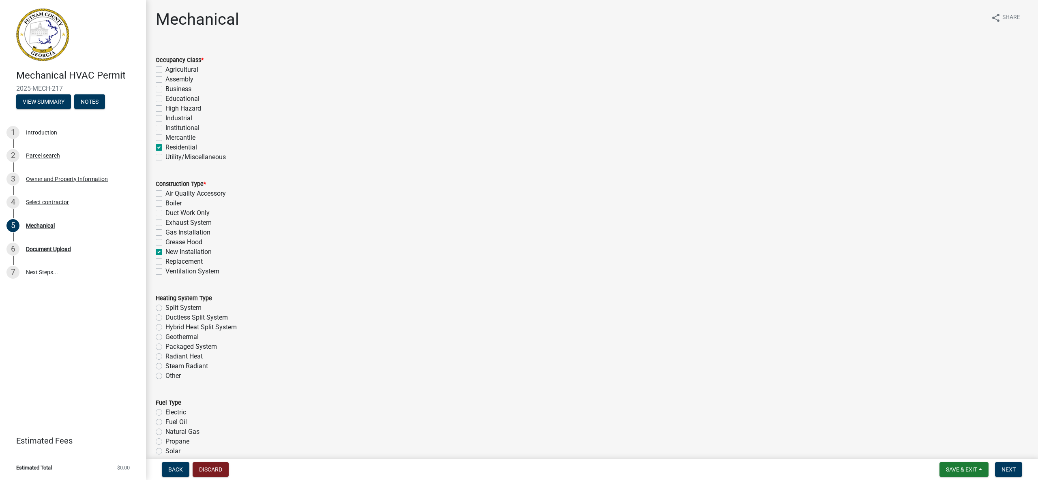
checkbox input "false"
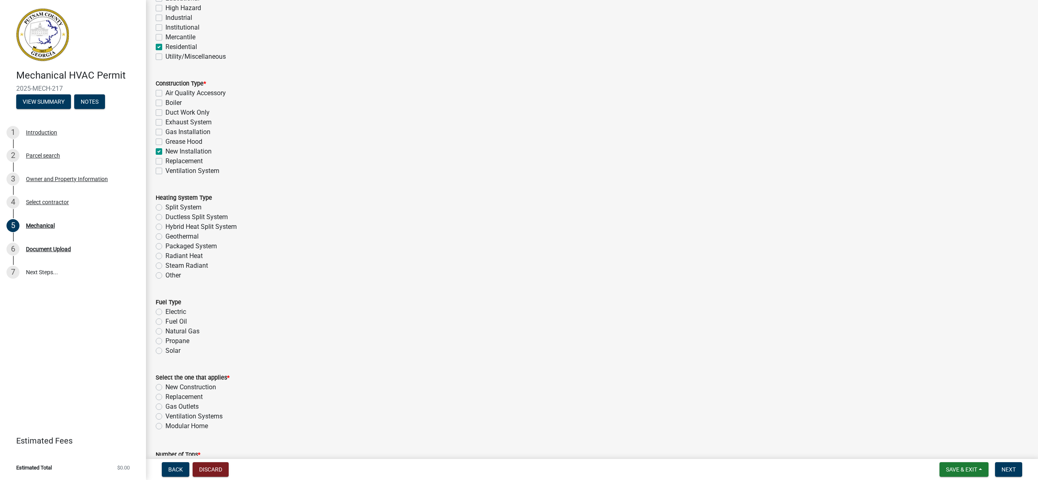
scroll to position [101, 0]
click at [165, 208] on label "Split System" at bounding box center [183, 207] width 36 height 10
click at [165, 208] on input "Split System" at bounding box center [167, 204] width 5 height 5
radio input "true"
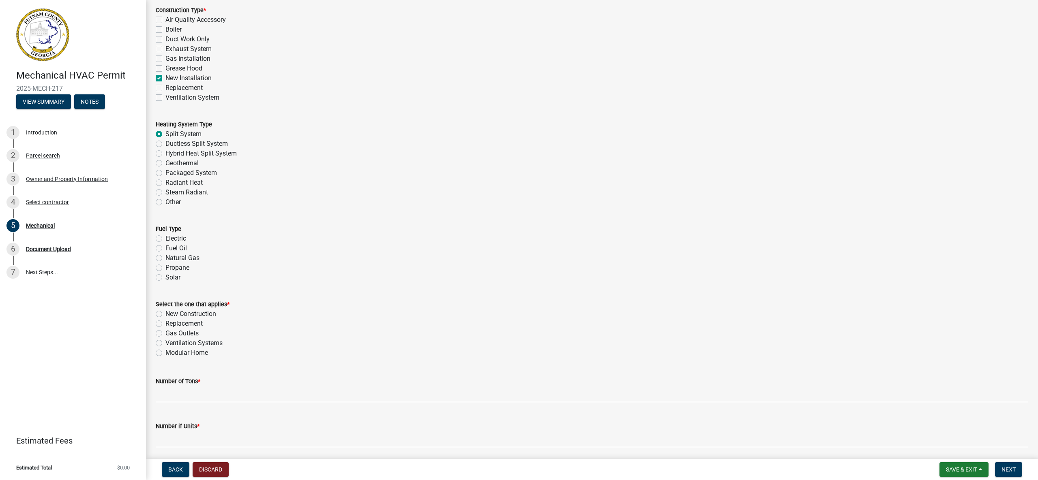
scroll to position [175, 0]
click at [165, 238] on label "Electric" at bounding box center [175, 238] width 21 height 10
click at [165, 238] on input "Electric" at bounding box center [167, 235] width 5 height 5
radio input "true"
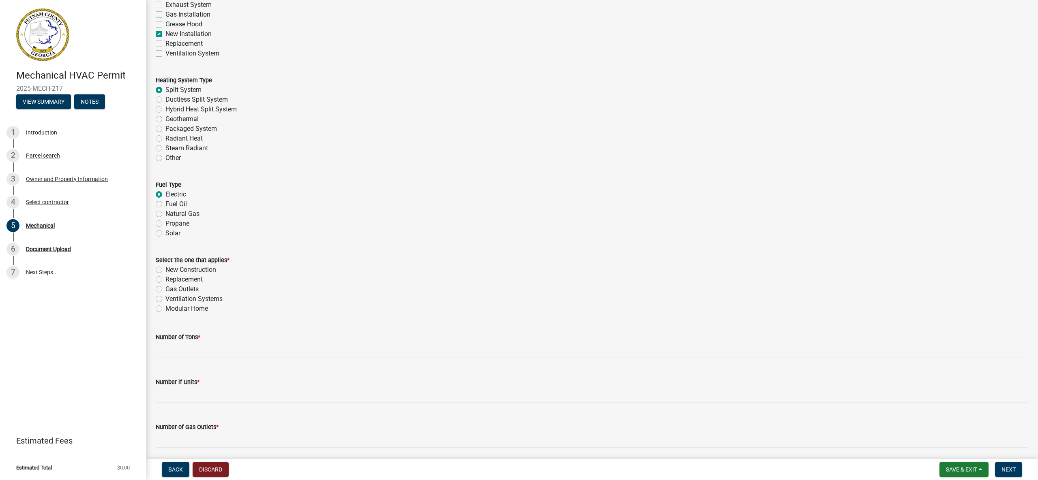
scroll to position [219, 0]
drag, startPoint x: 161, startPoint y: 268, endPoint x: 170, endPoint y: 285, distance: 19.6
click at [165, 268] on label "New Construction" at bounding box center [190, 270] width 51 height 10
click at [165, 268] on input "New Construction" at bounding box center [167, 267] width 5 height 5
radio input "true"
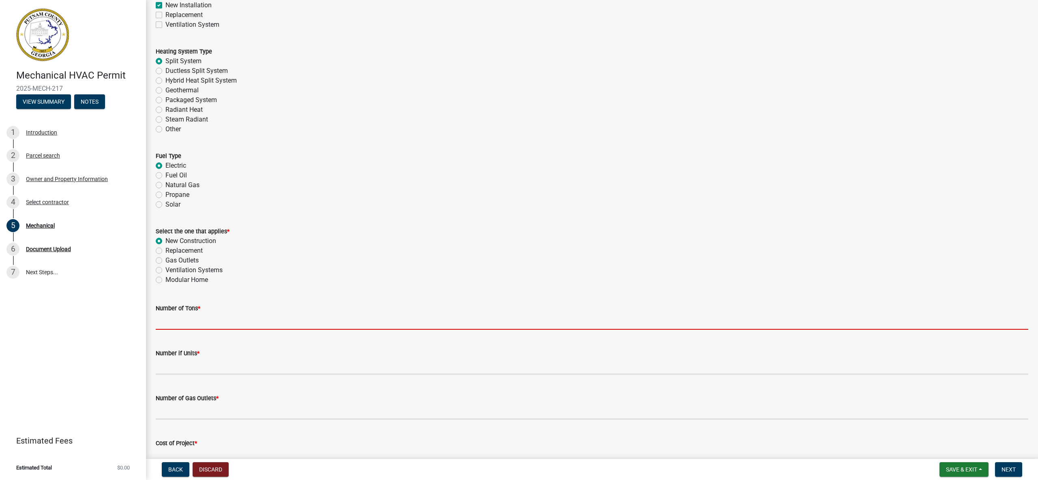
click at [207, 326] on input "text" at bounding box center [592, 321] width 872 height 17
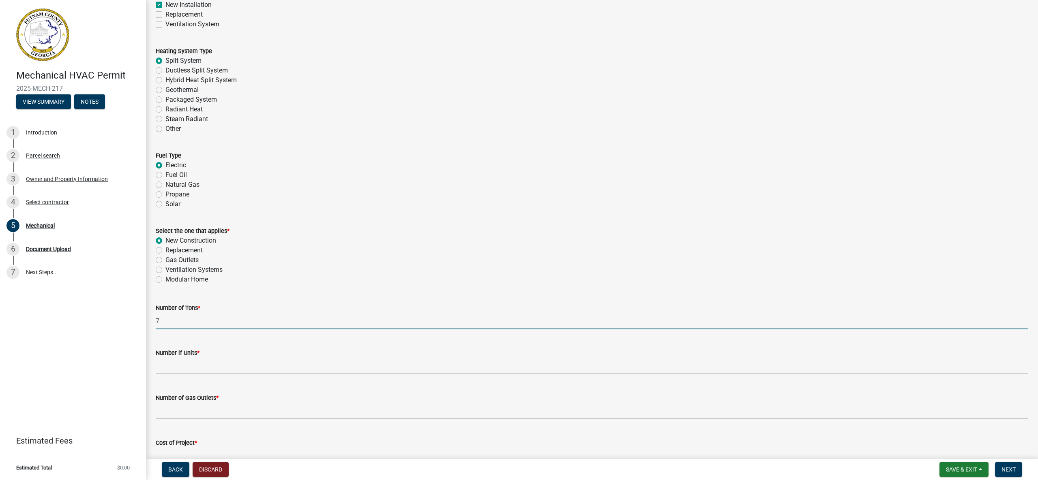
type input "7"
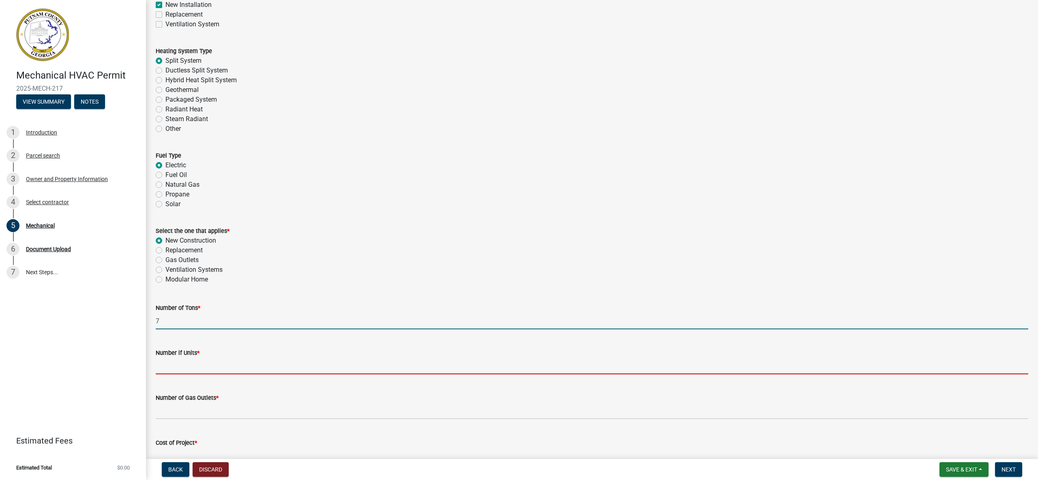
click at [210, 372] on input "text" at bounding box center [592, 366] width 872 height 17
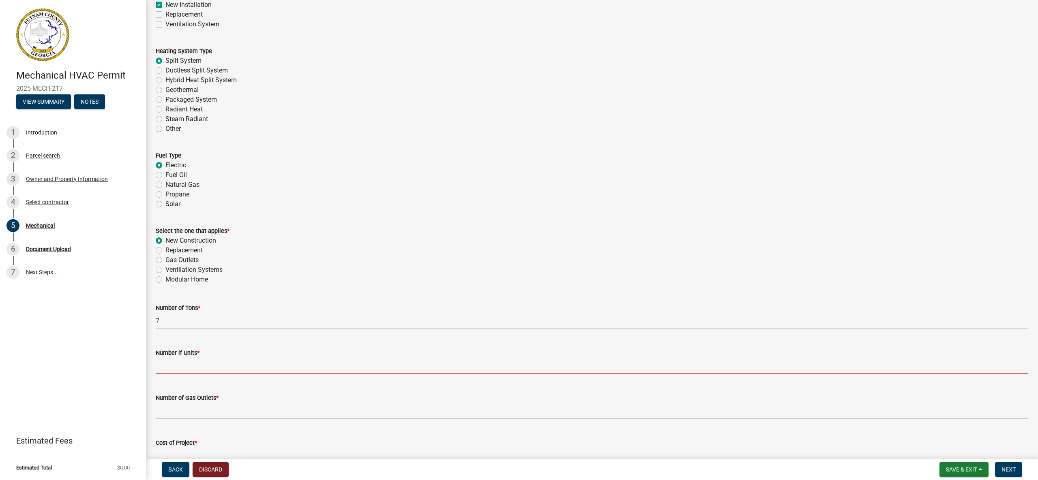
type input "2"
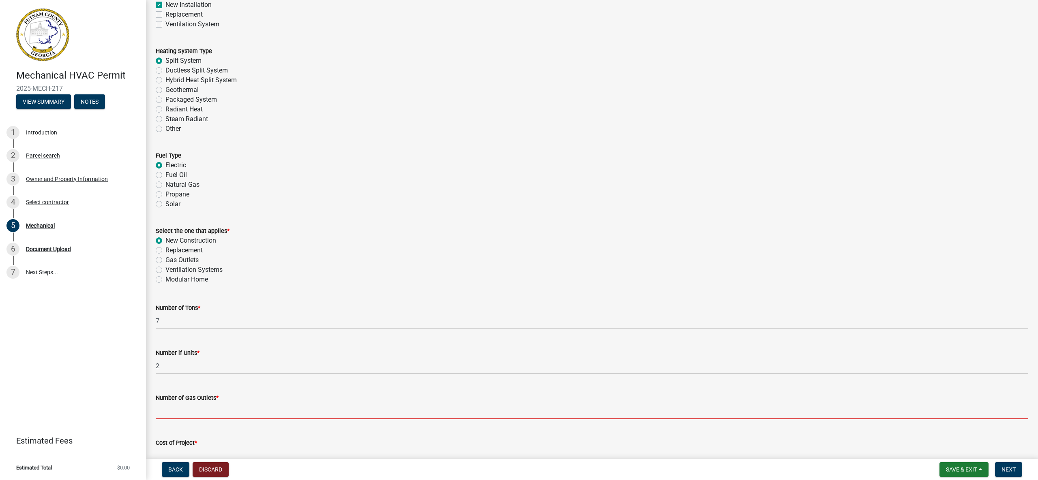
click at [216, 417] on input "text" at bounding box center [592, 411] width 872 height 17
type input "0"
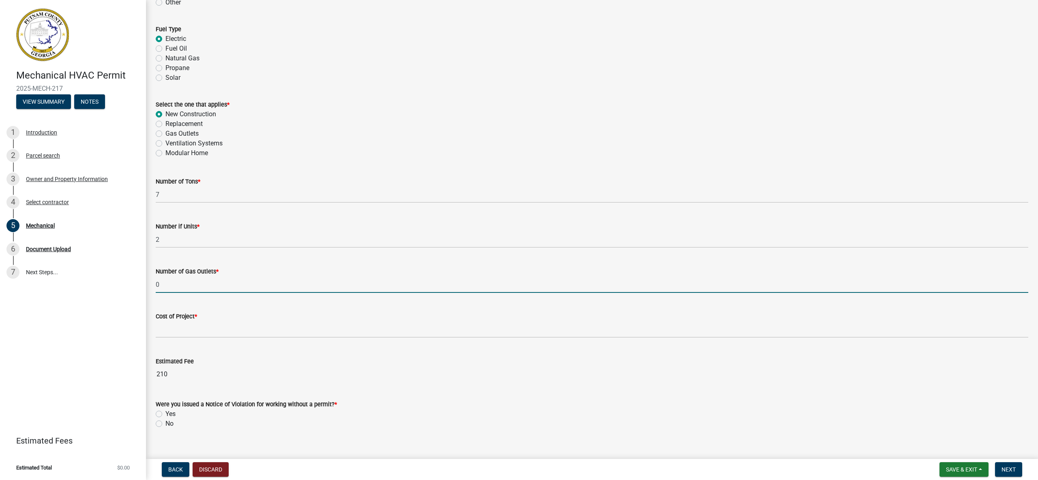
scroll to position [392, 0]
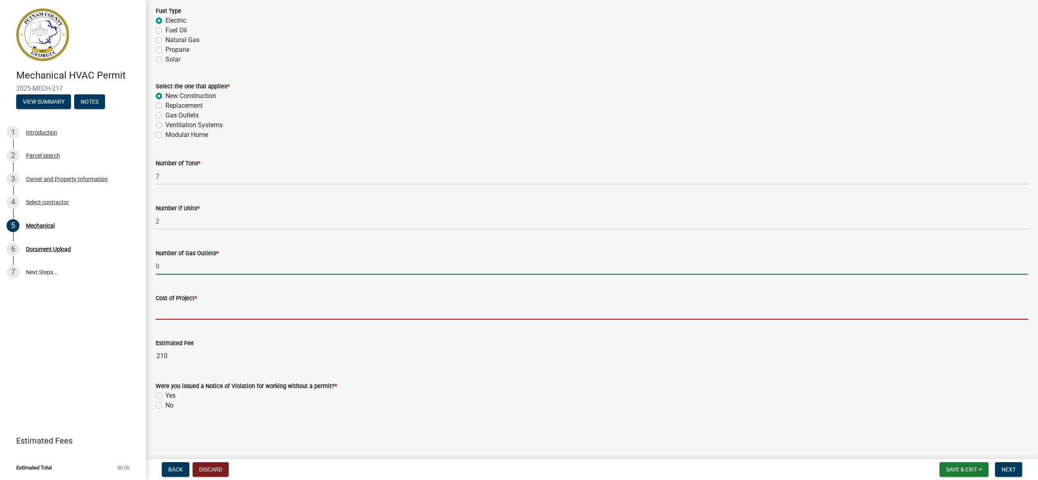
click at [204, 316] on div "Cost of Project *" at bounding box center [592, 301] width 872 height 38
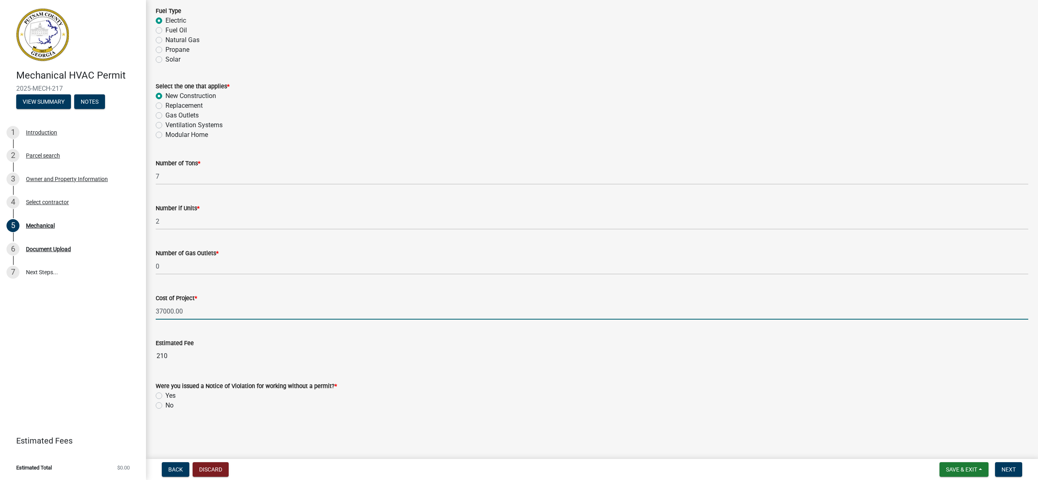
type input "37000"
drag, startPoint x: 160, startPoint y: 406, endPoint x: 186, endPoint y: 410, distance: 26.7
click at [165, 406] on label "No" at bounding box center [169, 406] width 8 height 10
click at [165, 406] on input "No" at bounding box center [167, 403] width 5 height 5
radio input "true"
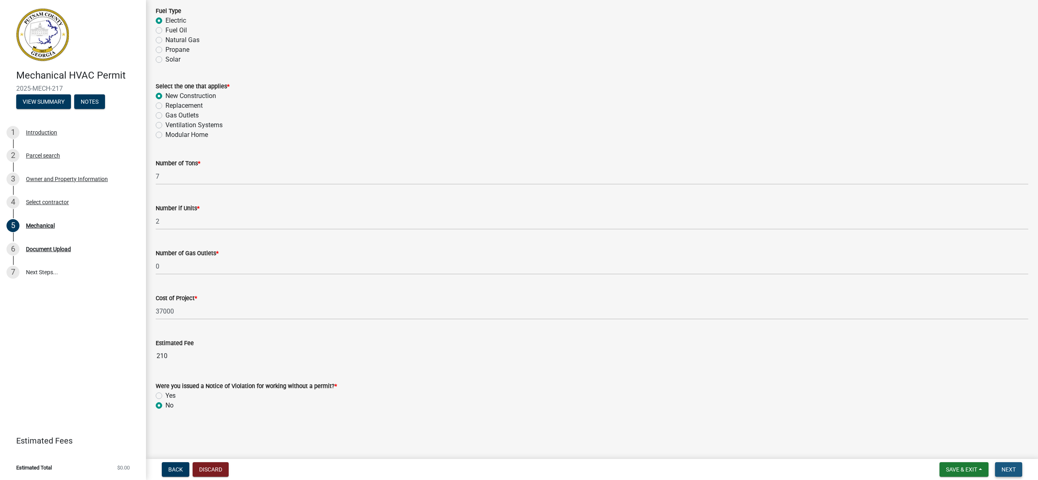
click at [1011, 469] on span "Next" at bounding box center [1008, 470] width 14 height 6
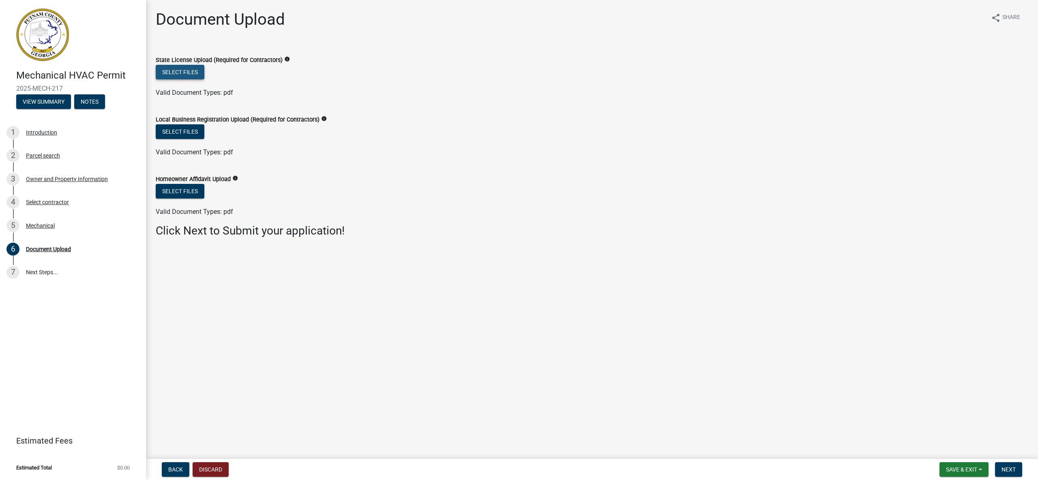
click at [174, 70] on button "Select files" at bounding box center [180, 72] width 49 height 15
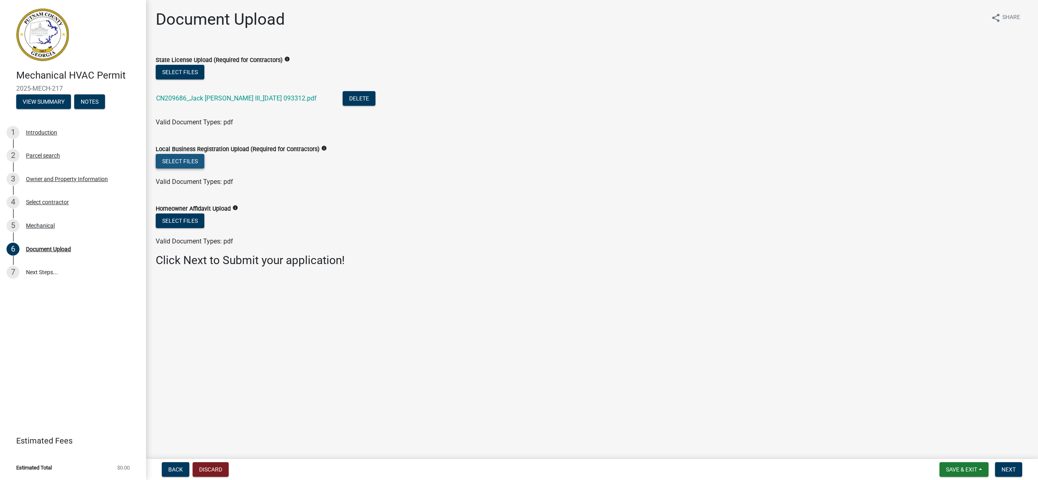
click at [189, 164] on button "Select files" at bounding box center [180, 161] width 49 height 15
click at [183, 159] on button "Select files" at bounding box center [180, 161] width 49 height 15
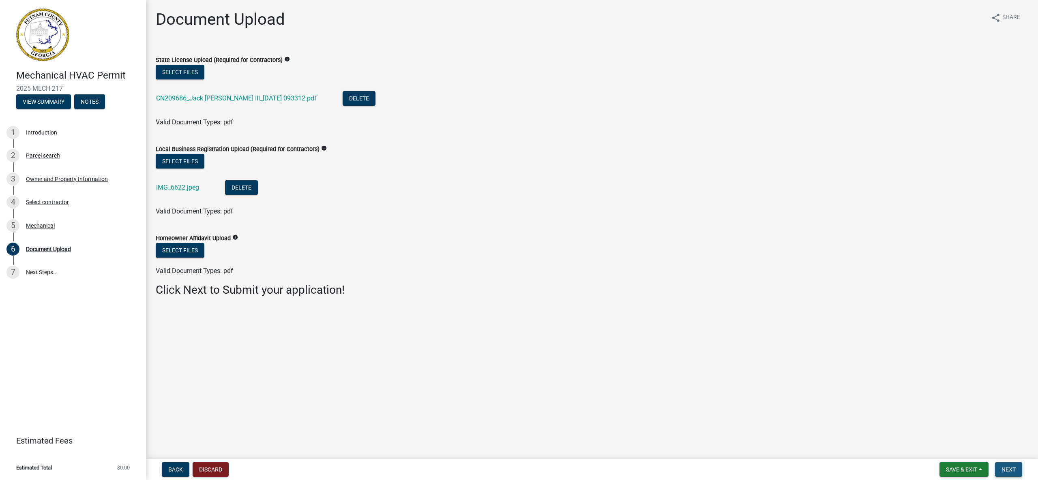
click at [1012, 472] on span "Next" at bounding box center [1008, 470] width 14 height 6
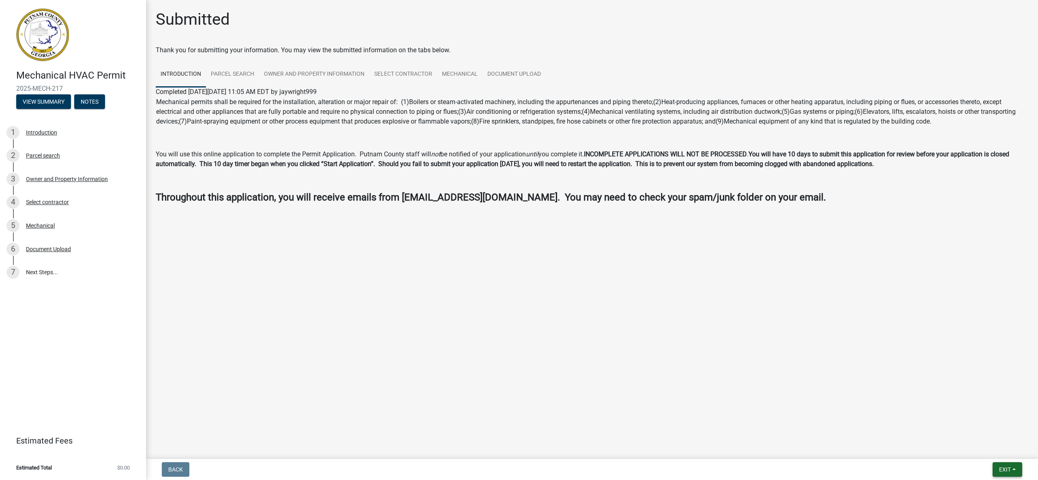
click at [1006, 467] on span "Exit" at bounding box center [1005, 470] width 12 height 6
click at [986, 448] on button "Save & Exit" at bounding box center [990, 448] width 65 height 19
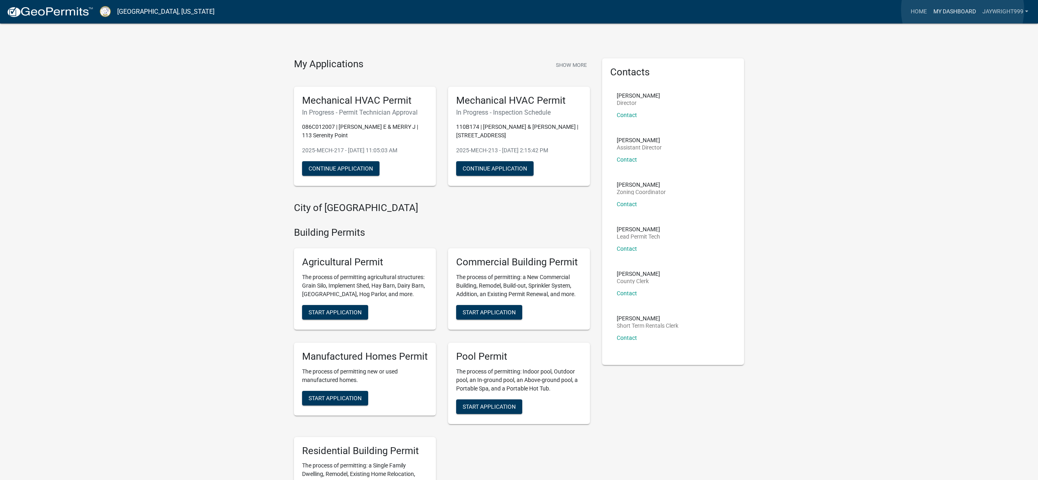
click at [962, 10] on link "My Dashboard" at bounding box center [954, 11] width 49 height 15
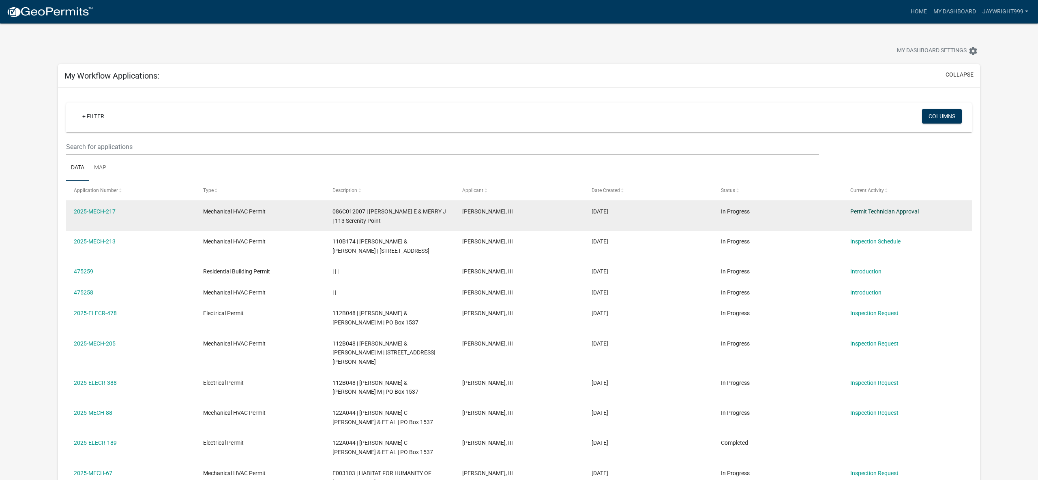
click at [863, 213] on link "Permit Technician Approval" at bounding box center [884, 211] width 69 height 6
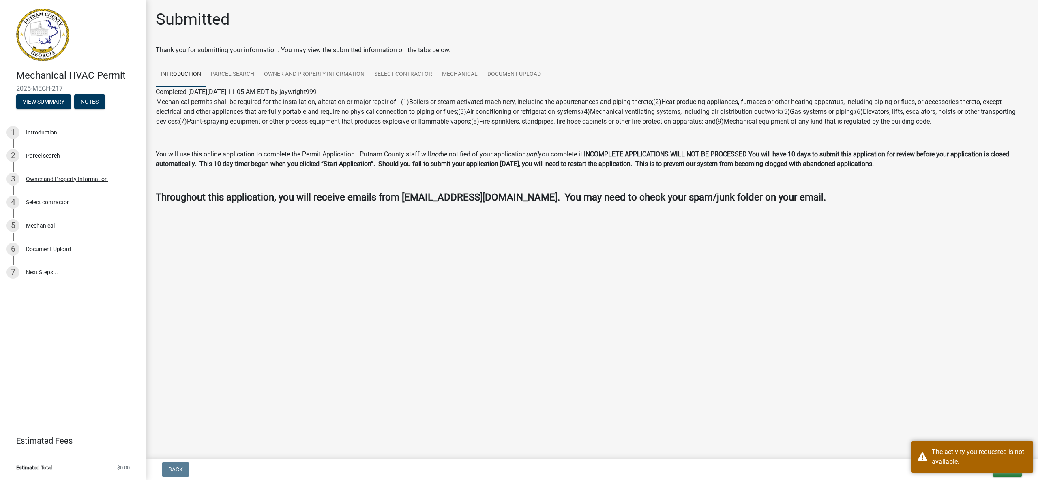
click at [872, 441] on main "Submitted Thank you for submitting your information. You may view the submitted…" at bounding box center [592, 228] width 892 height 456
click at [1009, 476] on button "Exit" at bounding box center [1007, 470] width 30 height 15
click at [990, 450] on button "Save & Exit" at bounding box center [990, 448] width 65 height 19
